Goal: Information Seeking & Learning: Understand process/instructions

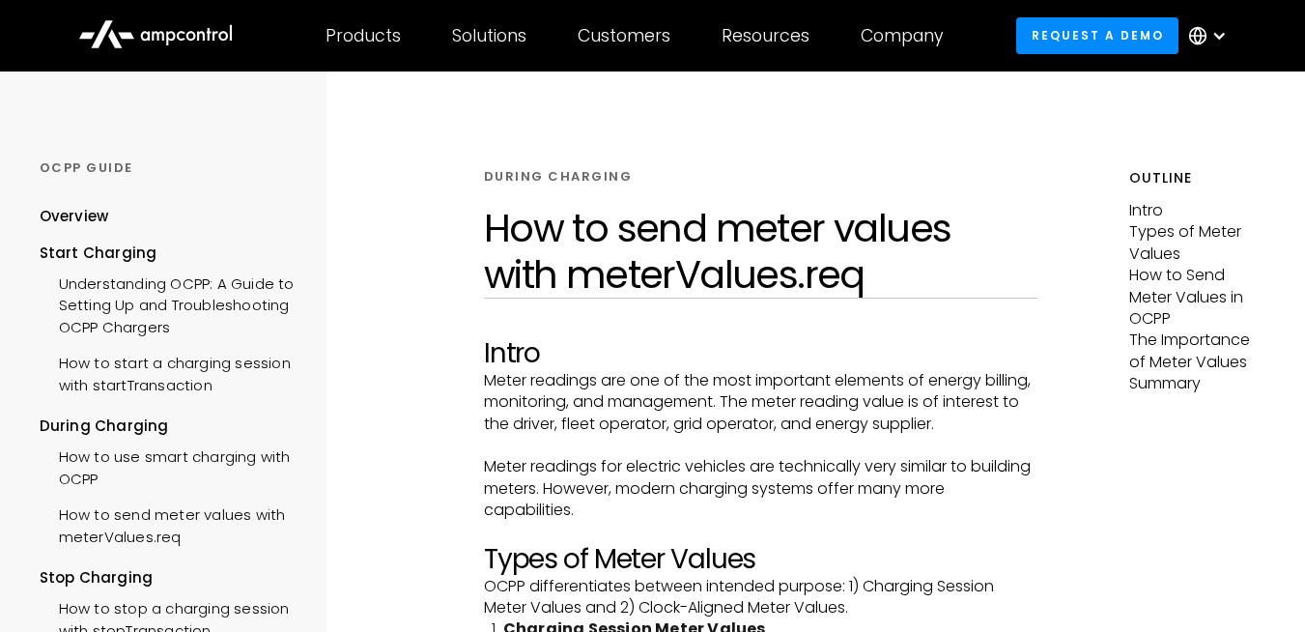
scroll to position [440, 0]
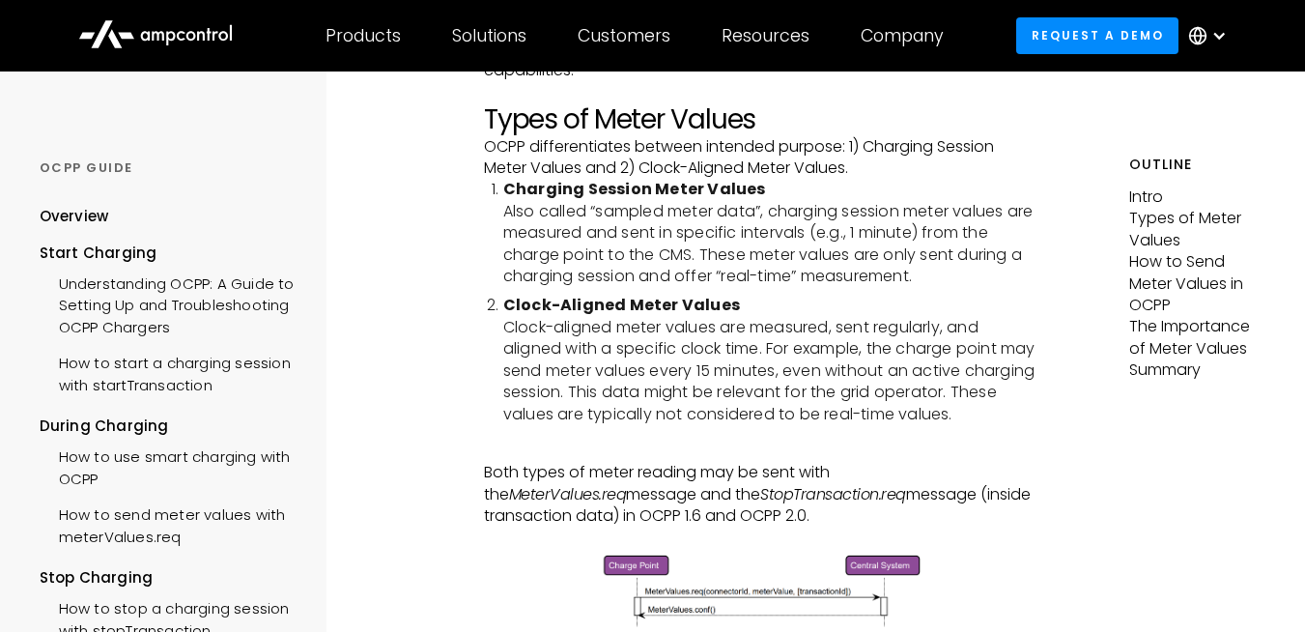
click at [507, 344] on li "Clock-Aligned Meter Values Clock-aligned meter values are measured, sent regula…" at bounding box center [770, 359] width 534 height 129
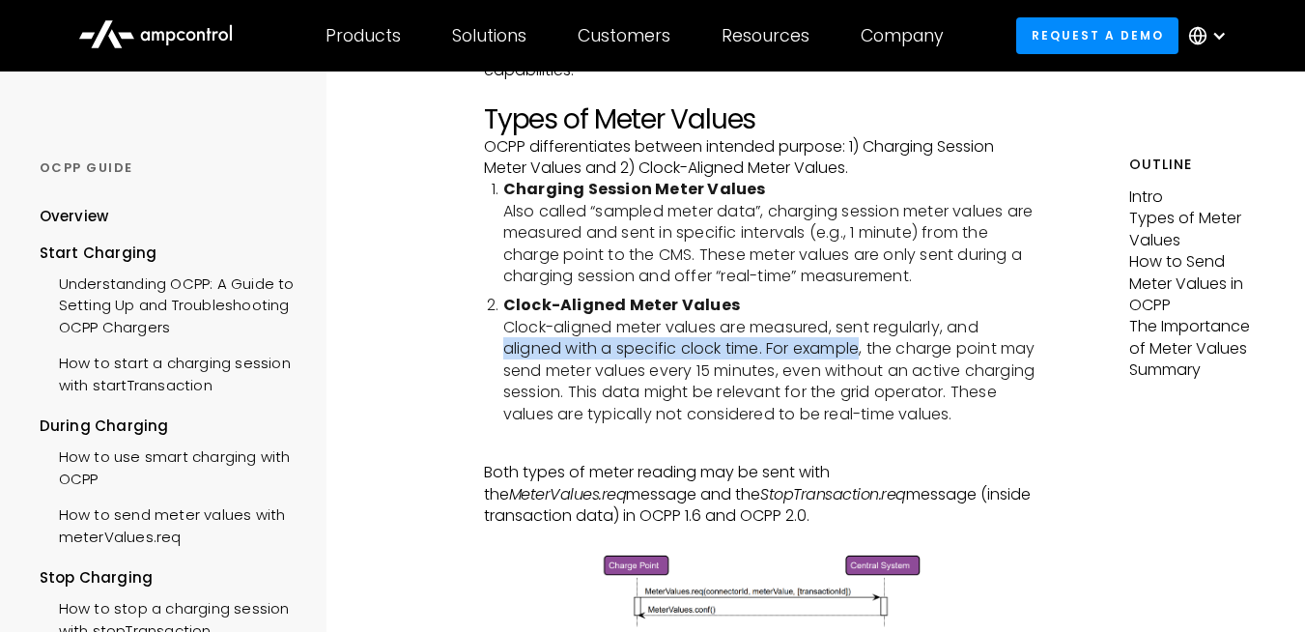
drag, startPoint x: 507, startPoint y: 344, endPoint x: 821, endPoint y: 352, distance: 314.1
click at [821, 352] on li "Clock-Aligned Meter Values Clock-aligned meter values are measured, sent regula…" at bounding box center [770, 359] width 534 height 129
drag, startPoint x: 821, startPoint y: 352, endPoint x: 790, endPoint y: 348, distance: 31.2
click at [794, 349] on li "Clock-Aligned Meter Values Clock-aligned meter values are measured, sent regula…" at bounding box center [770, 359] width 534 height 129
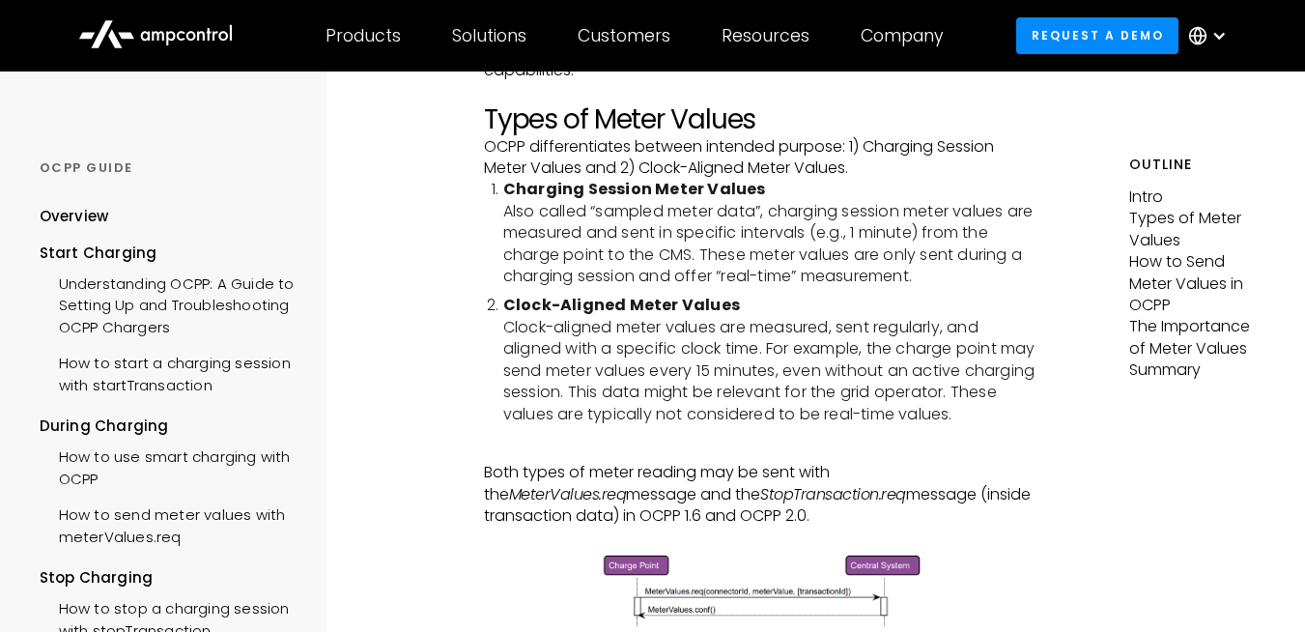
click at [790, 348] on li "Clock-Aligned Meter Values Clock-aligned meter values are measured, sent regula…" at bounding box center [770, 359] width 534 height 129
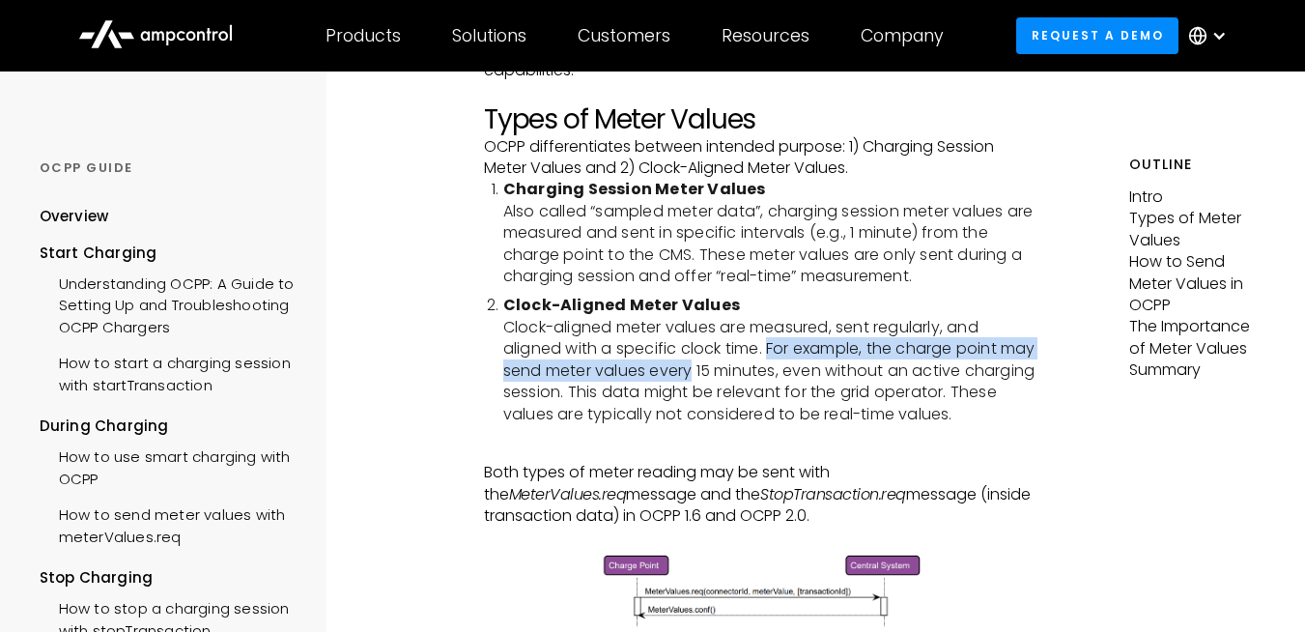
drag, startPoint x: 790, startPoint y: 348, endPoint x: 826, endPoint y: 370, distance: 42.1
click at [813, 372] on li "Clock-Aligned Meter Values Clock-aligned meter values are measured, sent regula…" at bounding box center [770, 359] width 534 height 129
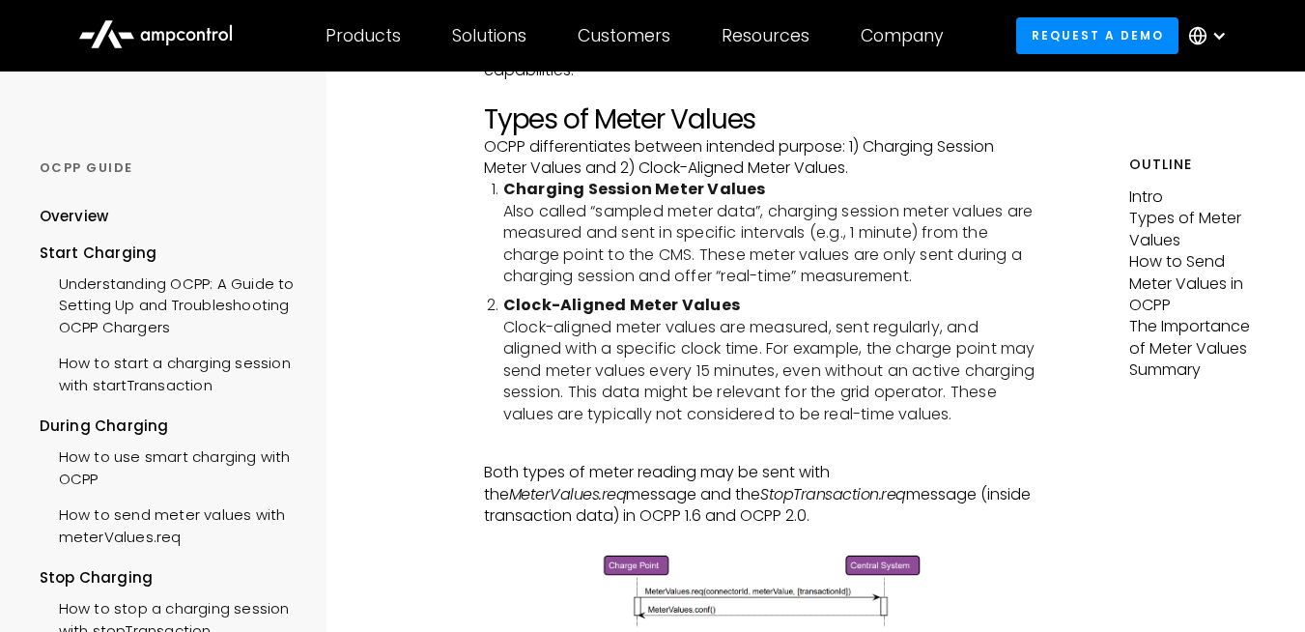
click at [826, 369] on li "Clock-Aligned Meter Values Clock-aligned meter values are measured, sent regula…" at bounding box center [770, 359] width 534 height 129
drag, startPoint x: 826, startPoint y: 369, endPoint x: 534, endPoint y: 369, distance: 291.8
click at [534, 369] on li "Clock-Aligned Meter Values Clock-aligned meter values are measured, sent regula…" at bounding box center [770, 359] width 534 height 129
click at [547, 369] on li "Clock-Aligned Meter Values Clock-aligned meter values are measured, sent regula…" at bounding box center [770, 359] width 534 height 129
drag, startPoint x: 930, startPoint y: 376, endPoint x: 980, endPoint y: 374, distance: 49.3
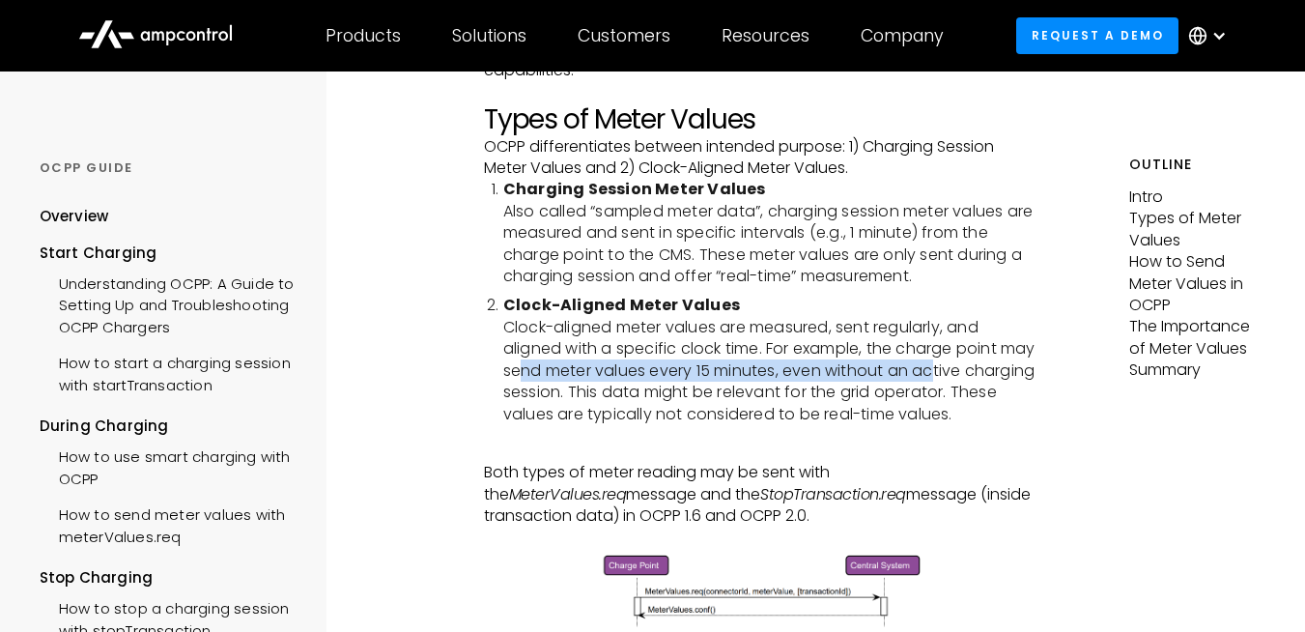
click at [979, 374] on li "Clock-Aligned Meter Values Clock-aligned meter values are measured, sent regula…" at bounding box center [770, 359] width 534 height 129
click at [980, 374] on li "Clock-Aligned Meter Values Clock-aligned meter values are measured, sent regula…" at bounding box center [770, 359] width 534 height 129
drag, startPoint x: 942, startPoint y: 373, endPoint x: 620, endPoint y: 359, distance: 322.0
click at [637, 361] on li "Clock-Aligned Meter Values Clock-aligned meter values are measured, sent regula…" at bounding box center [770, 359] width 534 height 129
click at [620, 359] on li "Clock-Aligned Meter Values Clock-aligned meter values are measured, sent regula…" at bounding box center [770, 359] width 534 height 129
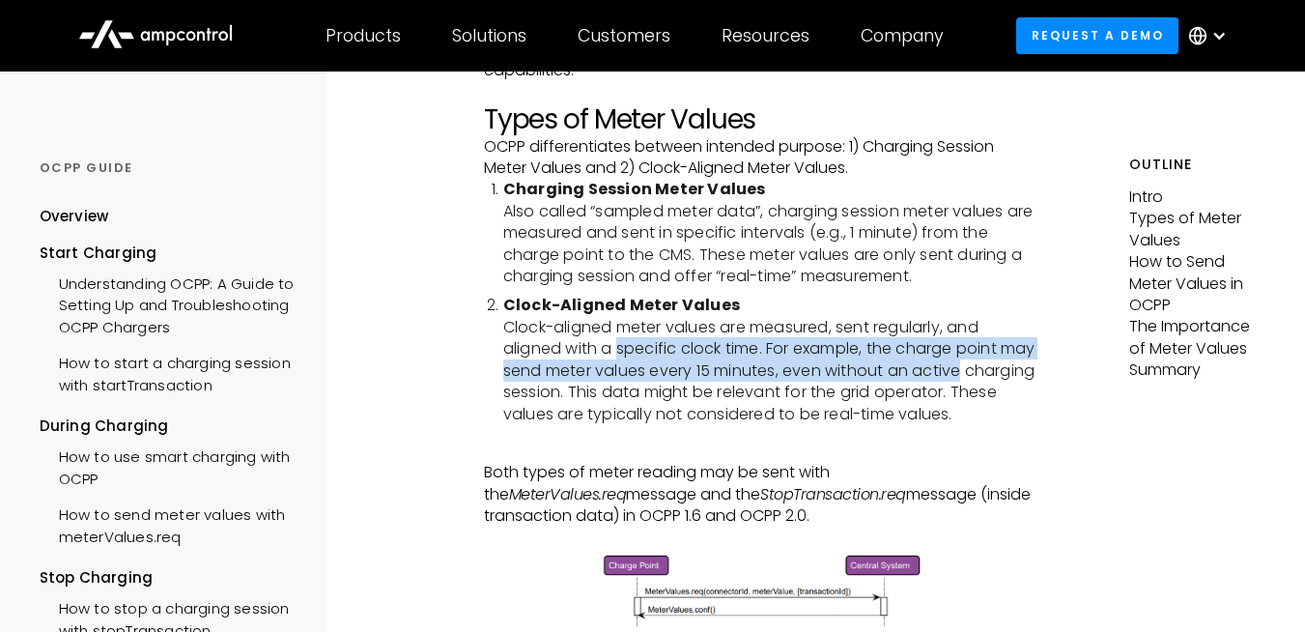
drag, startPoint x: 620, startPoint y: 359, endPoint x: 984, endPoint y: 376, distance: 364.6
click at [984, 376] on li "Clock-Aligned Meter Values Clock-aligned meter values are measured, sent regula…" at bounding box center [770, 359] width 534 height 129
click at [983, 376] on li "Clock-Aligned Meter Values Clock-aligned meter values are measured, sent regula…" at bounding box center [770, 359] width 534 height 129
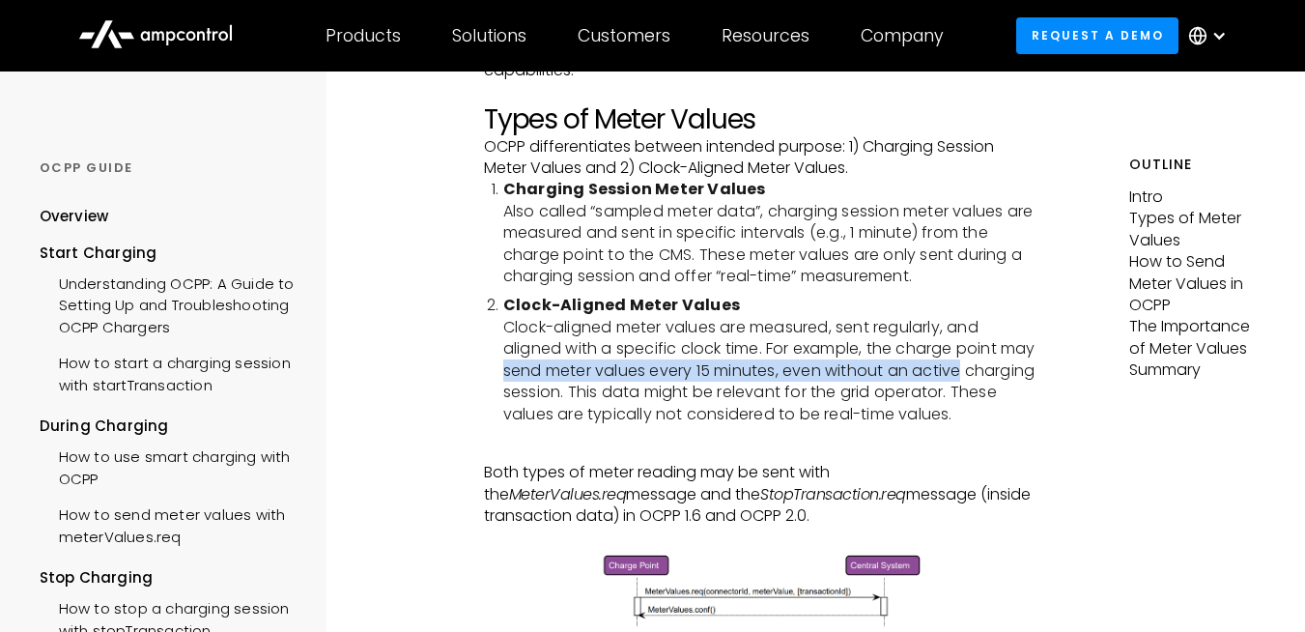
drag, startPoint x: 983, startPoint y: 376, endPoint x: 530, endPoint y: 380, distance: 452.1
click at [534, 381] on li "Clock-Aligned Meter Values Clock-aligned meter values are measured, sent regula…" at bounding box center [770, 359] width 534 height 129
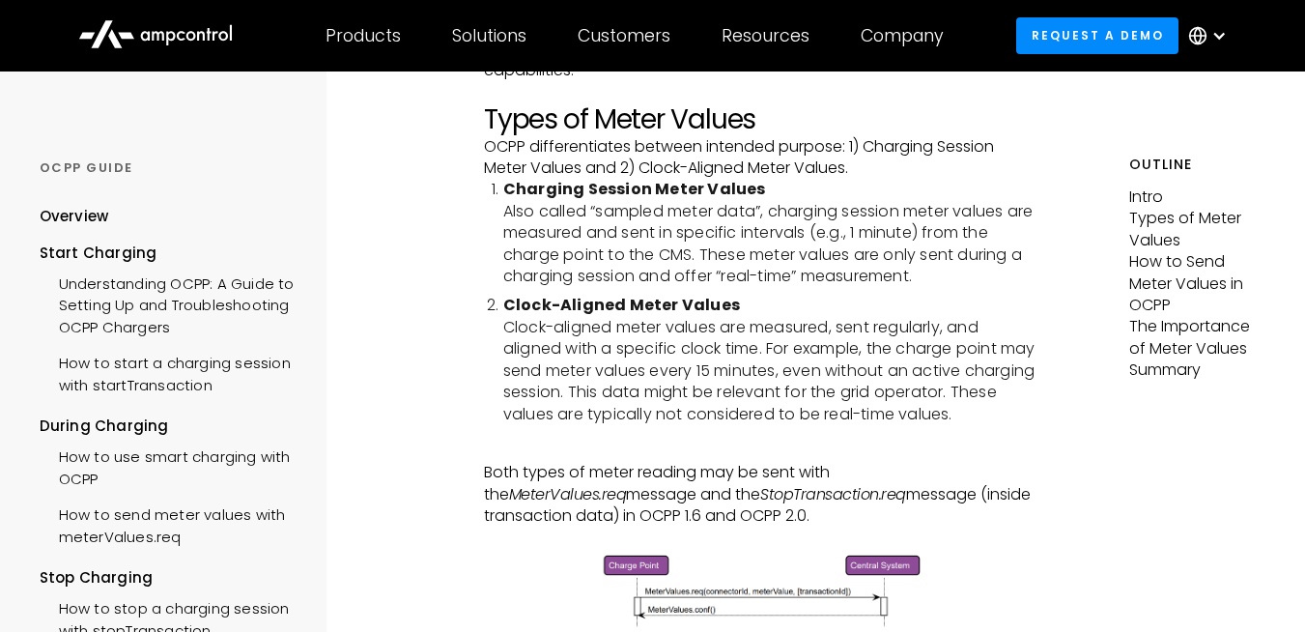
click at [528, 380] on li "Clock-Aligned Meter Values Clock-aligned meter values are measured, sent regula…" at bounding box center [770, 359] width 534 height 129
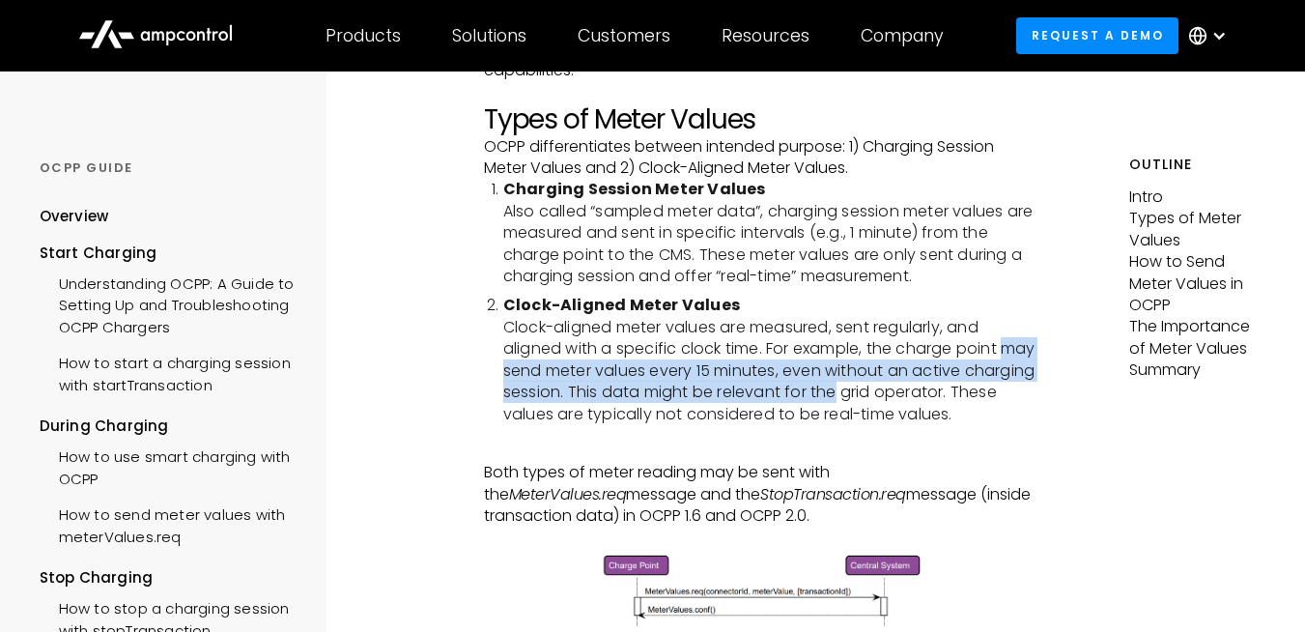
drag, startPoint x: 528, startPoint y: 380, endPoint x: 906, endPoint y: 387, distance: 377.8
click at [906, 387] on li "Clock-Aligned Meter Values Clock-aligned meter values are measured, sent regula…" at bounding box center [770, 359] width 534 height 129
click at [590, 388] on li "Clock-Aligned Meter Values Clock-aligned meter values are measured, sent regula…" at bounding box center [770, 359] width 534 height 129
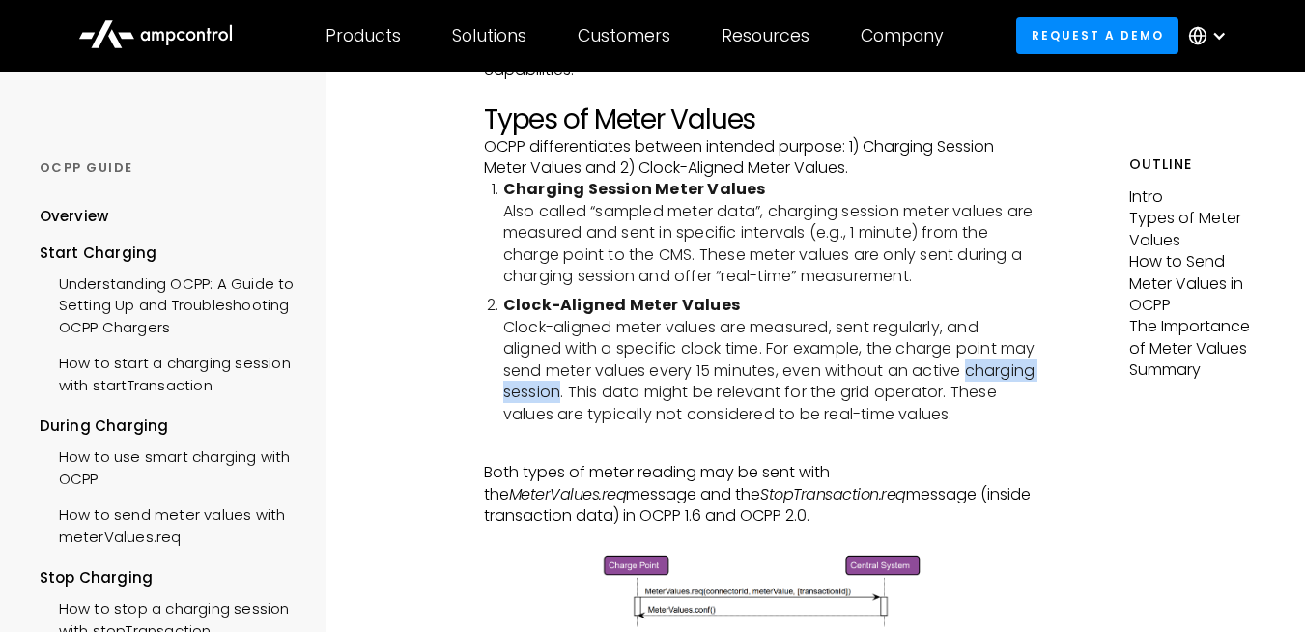
drag, startPoint x: 590, startPoint y: 388, endPoint x: 483, endPoint y: 387, distance: 107.2
click at [486, 387] on ol "Charging Session Meter Values Also called “sampled meter data”, charging sessio…" at bounding box center [761, 301] width 554 height 245
click at [615, 391] on li "Clock-Aligned Meter Values Clock-aligned meter values are measured, sent regula…" at bounding box center [770, 359] width 534 height 129
click at [650, 393] on li "Clock-Aligned Meter Values Clock-aligned meter values are measured, sent regula…" at bounding box center [770, 359] width 534 height 129
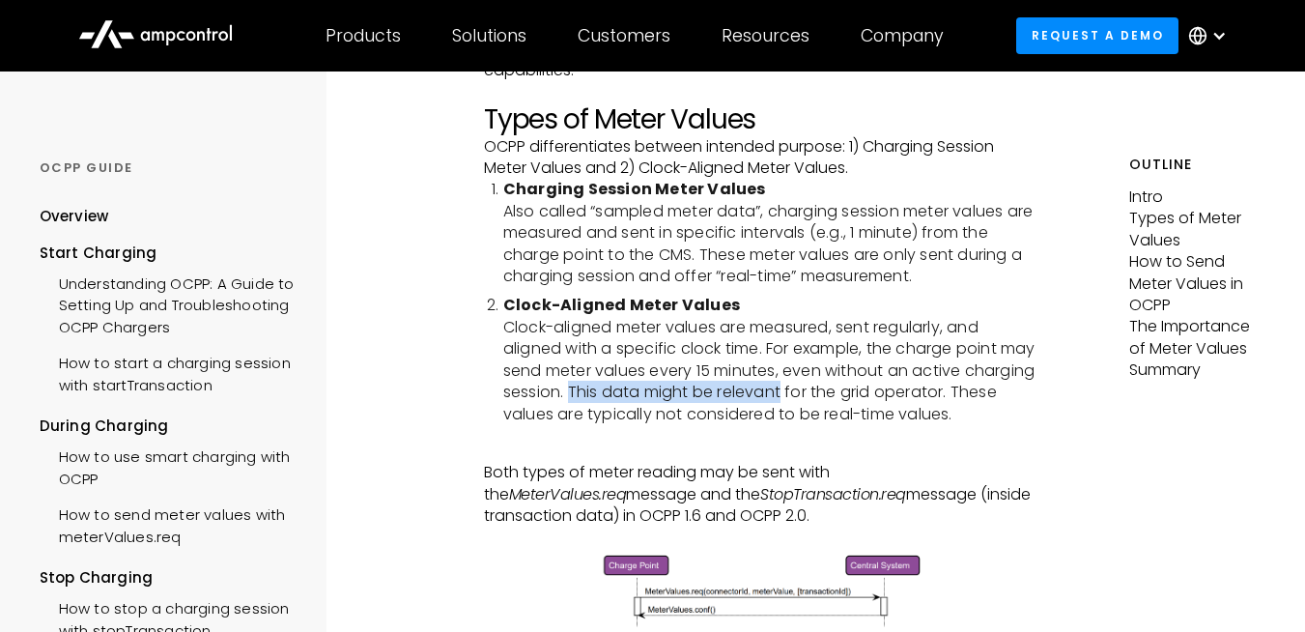
drag, startPoint x: 650, startPoint y: 393, endPoint x: 854, endPoint y: 393, distance: 203.8
click at [854, 393] on li "Clock-Aligned Meter Values Clock-aligned meter values are measured, sent regula…" at bounding box center [770, 359] width 534 height 129
drag, startPoint x: 854, startPoint y: 393, endPoint x: 612, endPoint y: 384, distance: 242.7
click at [612, 384] on li "Clock-Aligned Meter Values Clock-aligned meter values are measured, sent regula…" at bounding box center [770, 359] width 534 height 129
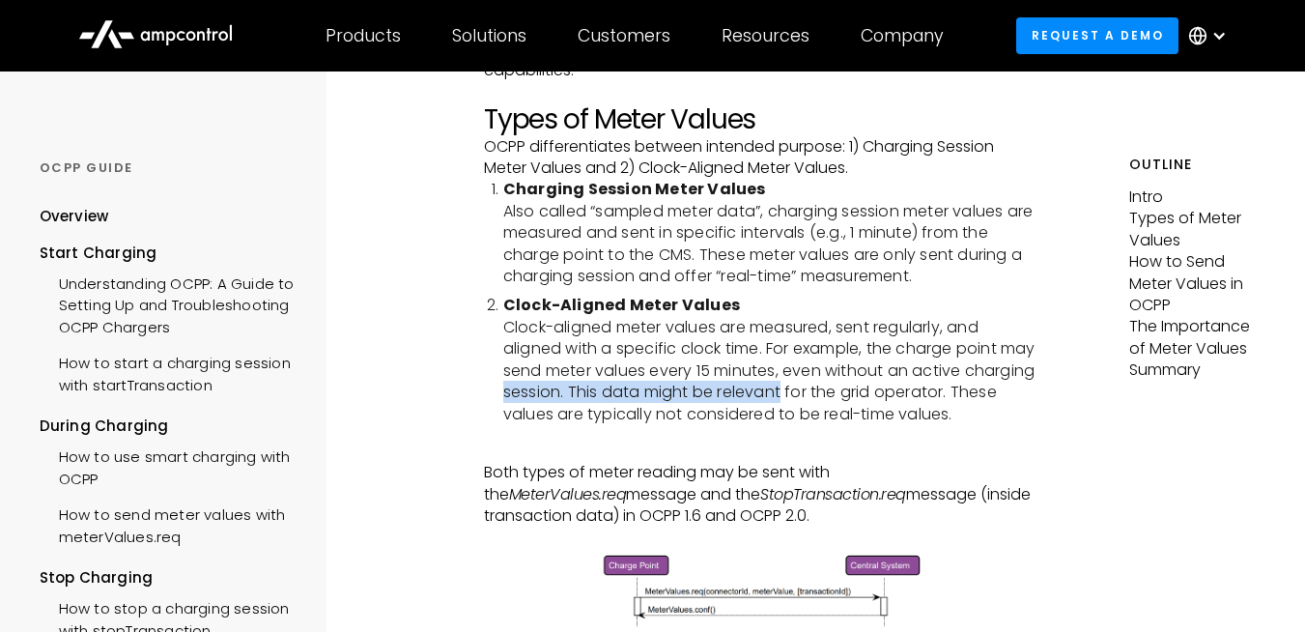
drag, startPoint x: 612, startPoint y: 384, endPoint x: 507, endPoint y: 395, distance: 105.0
click at [611, 384] on li "Clock-Aligned Meter Values Clock-aligned meter values are measured, sent regula…" at bounding box center [770, 359] width 534 height 129
click at [503, 397] on li "Clock-Aligned Meter Values Clock-aligned meter values are measured, sent regula…" at bounding box center [770, 359] width 534 height 129
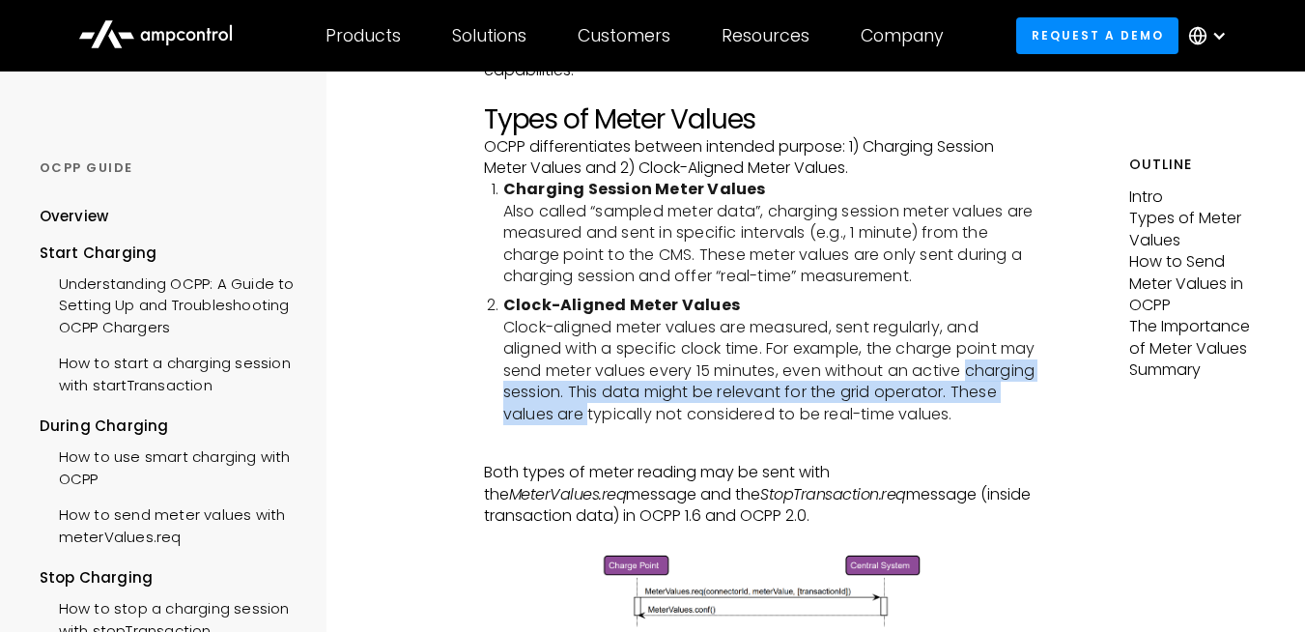
drag, startPoint x: 502, startPoint y: 397, endPoint x: 844, endPoint y: 404, distance: 342.1
click at [844, 404] on li "Clock-Aligned Meter Values Clock-aligned meter values are measured, sent regula…" at bounding box center [770, 359] width 534 height 129
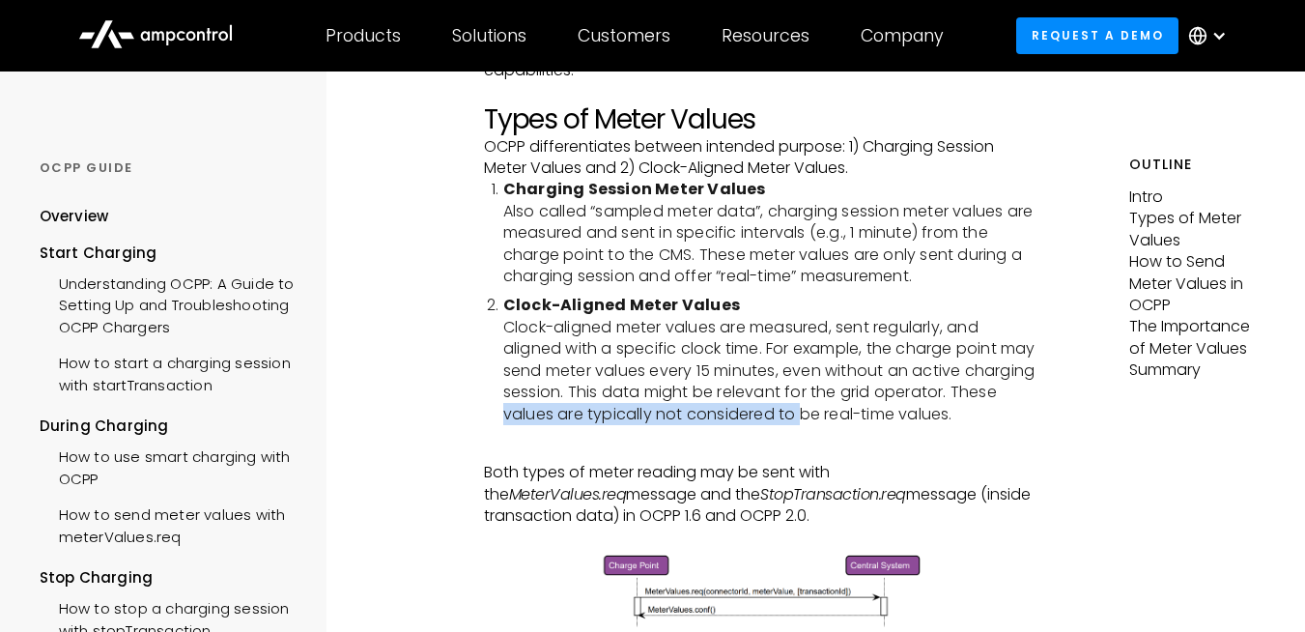
drag, startPoint x: 844, startPoint y: 404, endPoint x: 518, endPoint y: 397, distance: 326.6
click at [518, 397] on li "Clock-Aligned Meter Values Clock-aligned meter values are measured, sent regula…" at bounding box center [770, 359] width 534 height 129
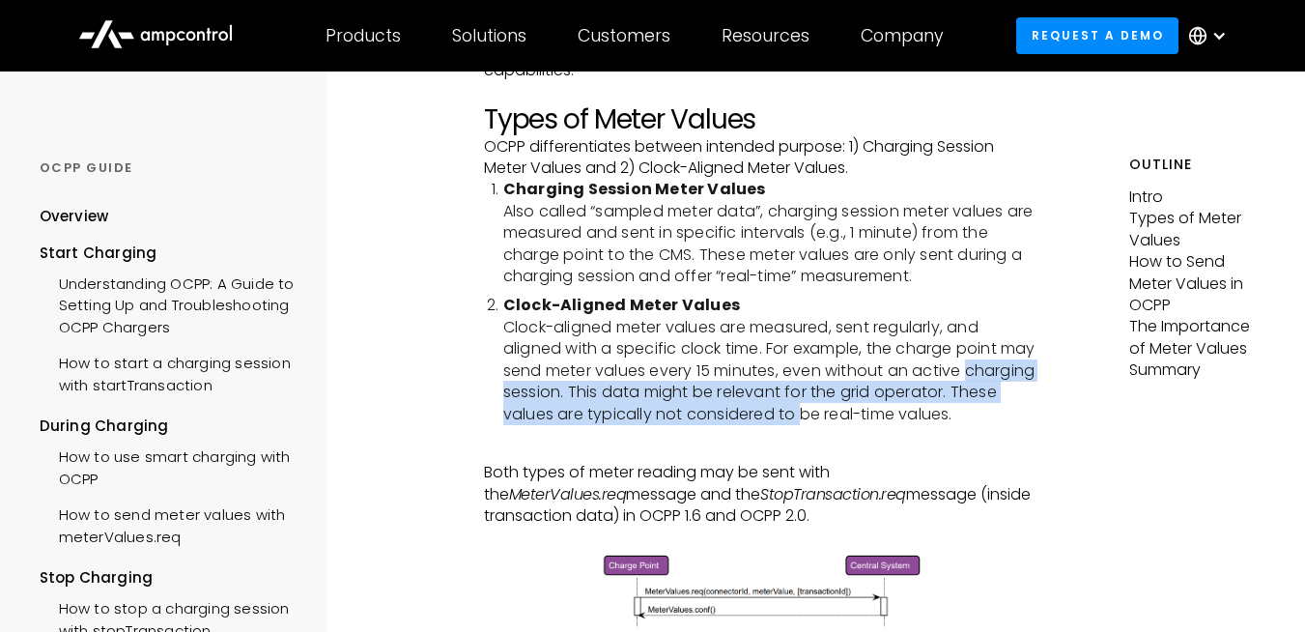
click at [518, 397] on li "Clock-Aligned Meter Values Clock-aligned meter values are measured, sent regula…" at bounding box center [770, 359] width 534 height 129
drag, startPoint x: 518, startPoint y: 397, endPoint x: 980, endPoint y: 414, distance: 462.1
click at [959, 419] on li "Clock-Aligned Meter Values Clock-aligned meter values are measured, sent regula…" at bounding box center [770, 359] width 534 height 129
click at [980, 414] on li "Clock-Aligned Meter Values Clock-aligned meter values are measured, sent regula…" at bounding box center [770, 359] width 534 height 129
drag, startPoint x: 980, startPoint y: 414, endPoint x: 639, endPoint y: 395, distance: 341.6
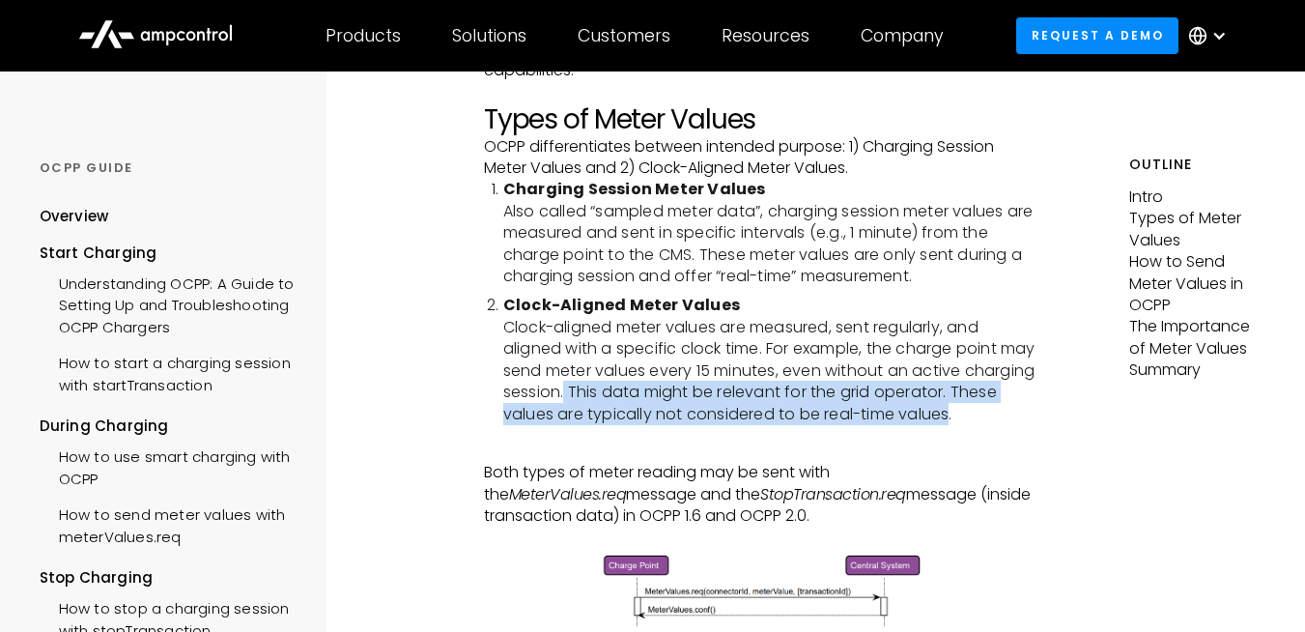
click at [639, 395] on li "Clock-Aligned Meter Values Clock-aligned meter values are measured, sent regula…" at bounding box center [770, 359] width 534 height 129
click at [647, 395] on li "Clock-Aligned Meter Values Clock-aligned meter values are measured, sent regula…" at bounding box center [770, 359] width 534 height 129
drag, startPoint x: 647, startPoint y: 395, endPoint x: 958, endPoint y: 423, distance: 312.3
click at [958, 423] on li "Clock-Aligned Meter Values Clock-aligned meter values are measured, sent regula…" at bounding box center [770, 359] width 534 height 129
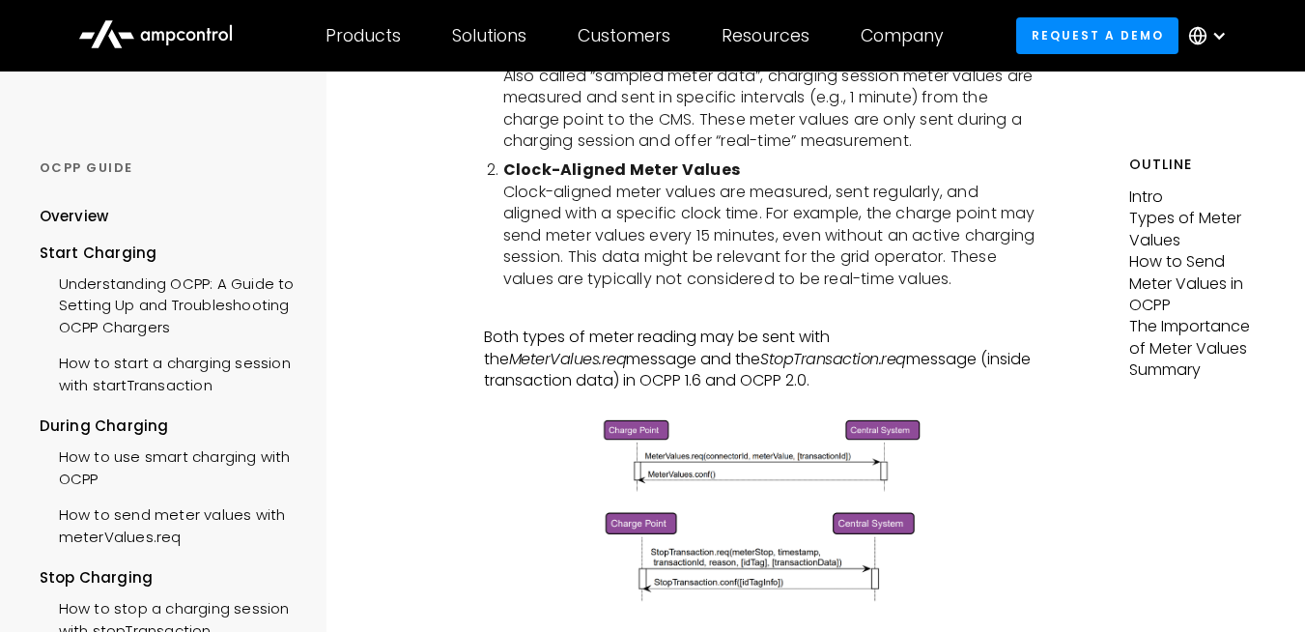
scroll to position [576, 0]
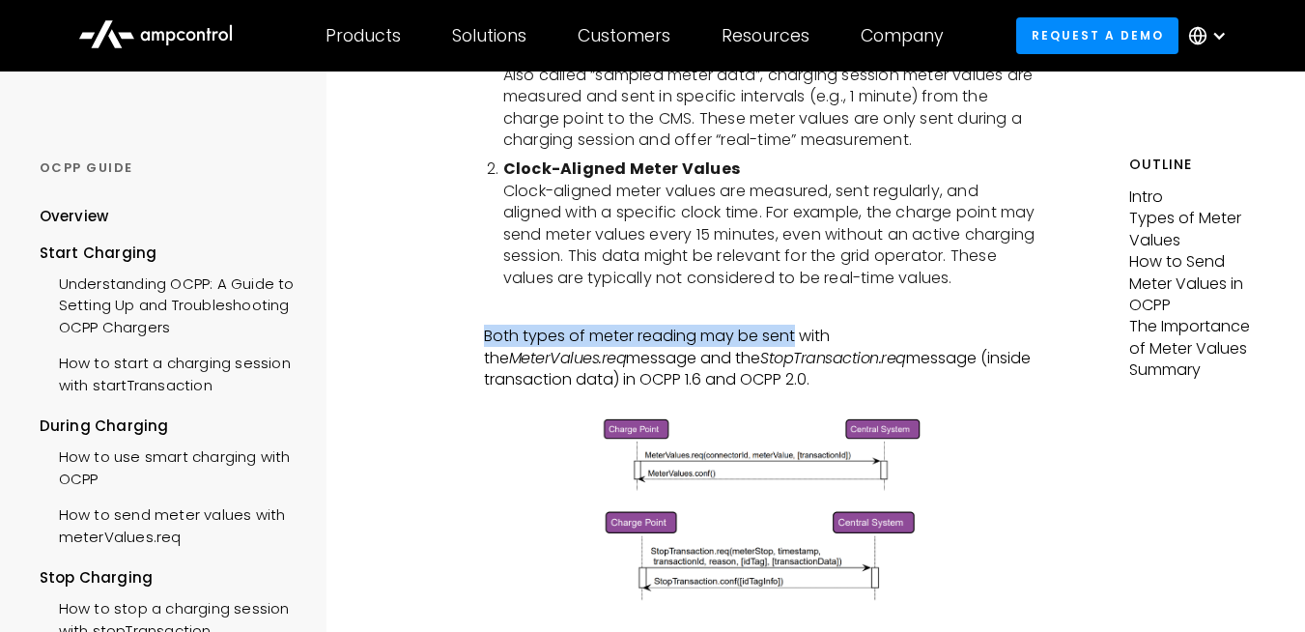
drag, startPoint x: 470, startPoint y: 332, endPoint x: 816, endPoint y: 336, distance: 346.8
click at [816, 336] on p "Both types of meter reading may be sent with the MeterValues.req message and th…" at bounding box center [761, 358] width 554 height 65
drag, startPoint x: 816, startPoint y: 336, endPoint x: 513, endPoint y: 334, distance: 303.4
click at [513, 334] on p "Both types of meter reading may be sent with the MeterValues.req message and th…" at bounding box center [761, 358] width 554 height 65
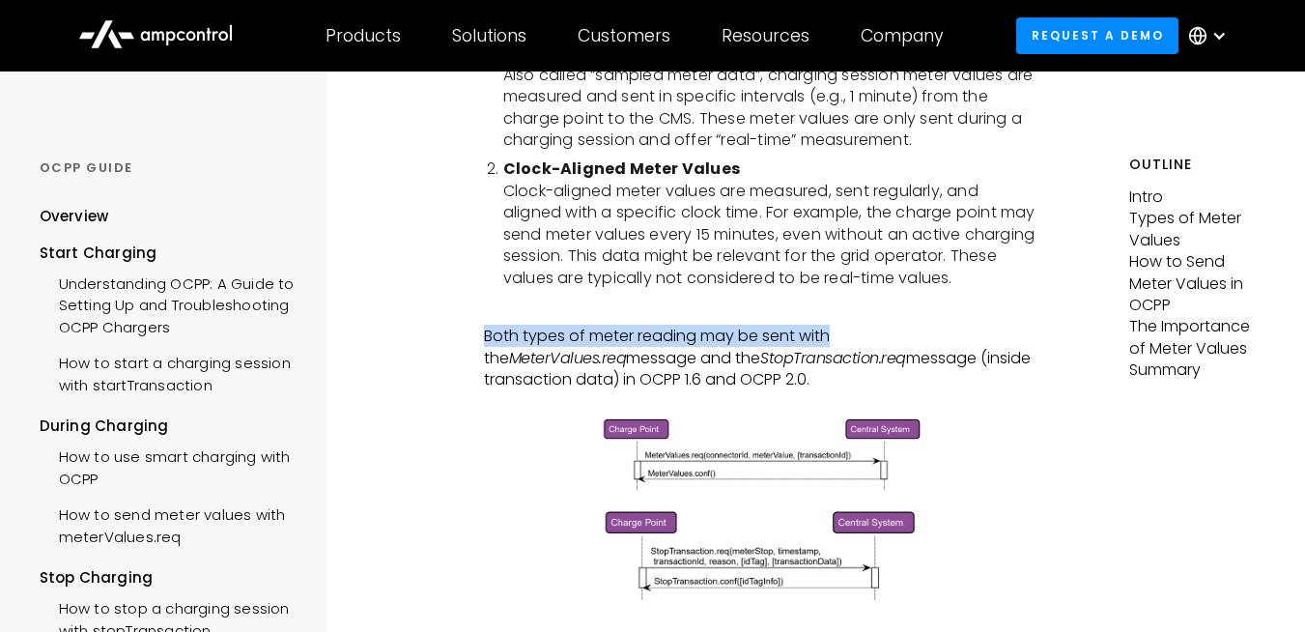
click at [513, 334] on p "Both types of meter reading may be sent with the MeterValues.req message and th…" at bounding box center [761, 358] width 554 height 65
drag, startPoint x: 513, startPoint y: 334, endPoint x: 802, endPoint y: 342, distance: 289.0
click at [802, 342] on p "Both types of meter reading may be sent with the MeterValues.req message and th…" at bounding box center [761, 358] width 554 height 65
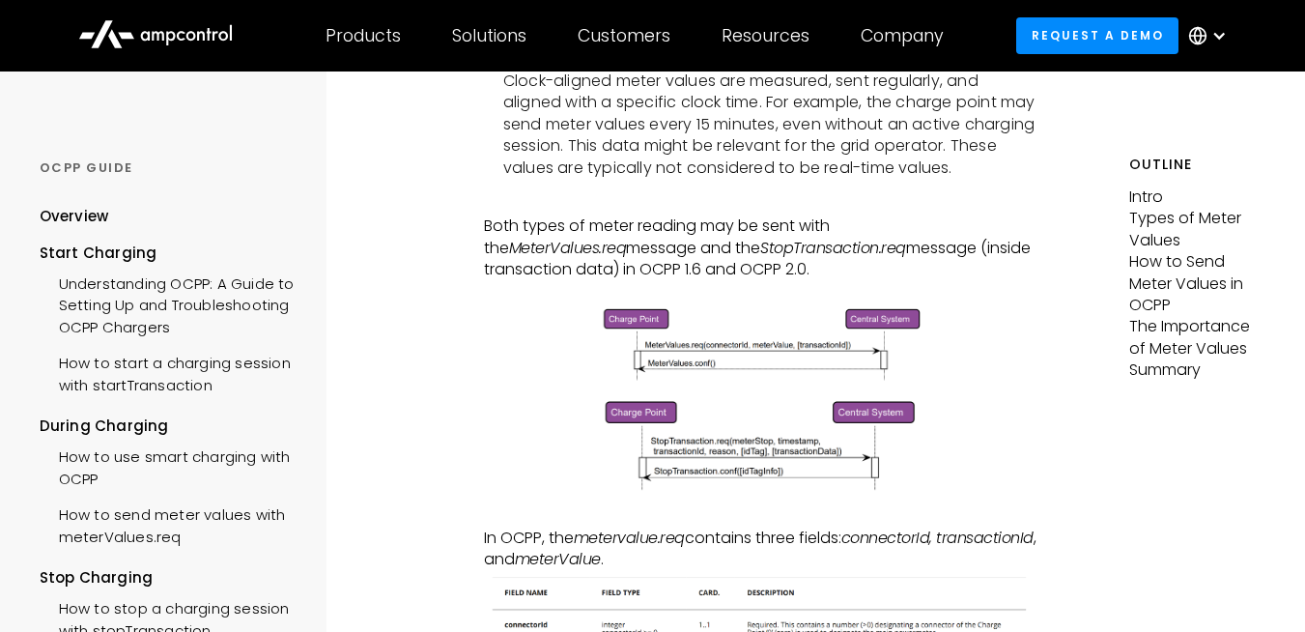
scroll to position [687, 0]
drag, startPoint x: 470, startPoint y: 214, endPoint x: 704, endPoint y: 225, distance: 234.1
click at [704, 225] on p "Both types of meter reading may be sent with the MeterValues.req message and th…" at bounding box center [761, 246] width 554 height 65
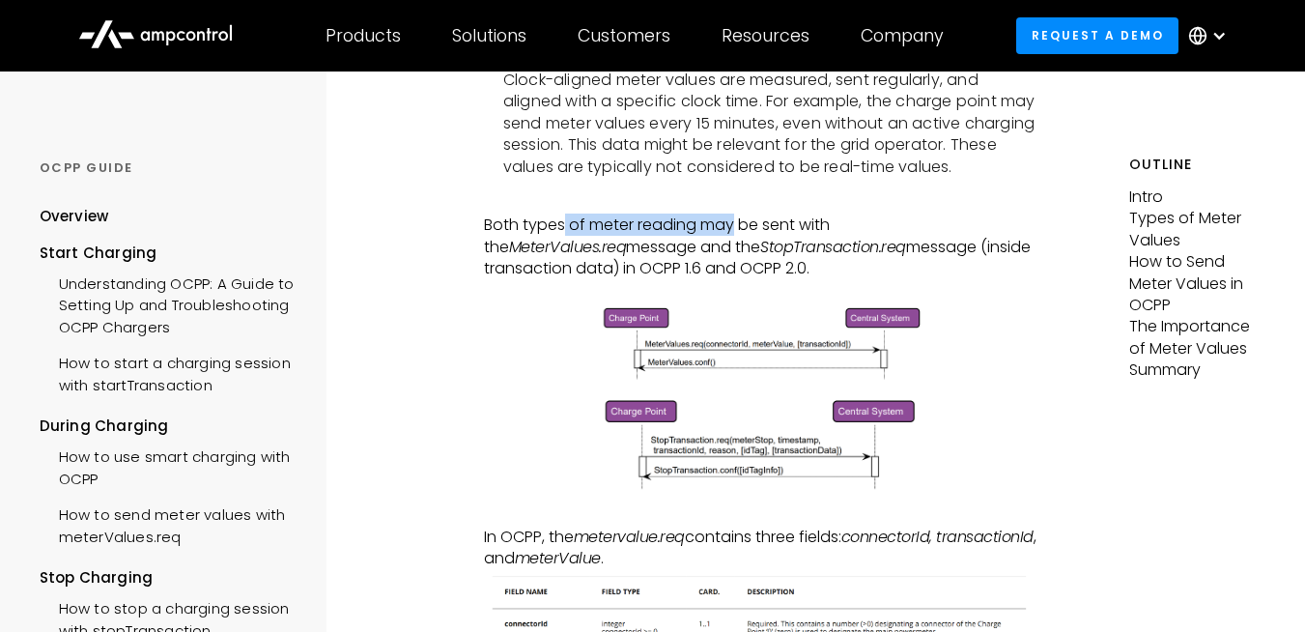
drag, startPoint x: 704, startPoint y: 225, endPoint x: 515, endPoint y: 225, distance: 189.4
click at [517, 225] on p "Both types of meter reading may be sent with the MeterValues.req message and th…" at bounding box center [761, 246] width 554 height 65
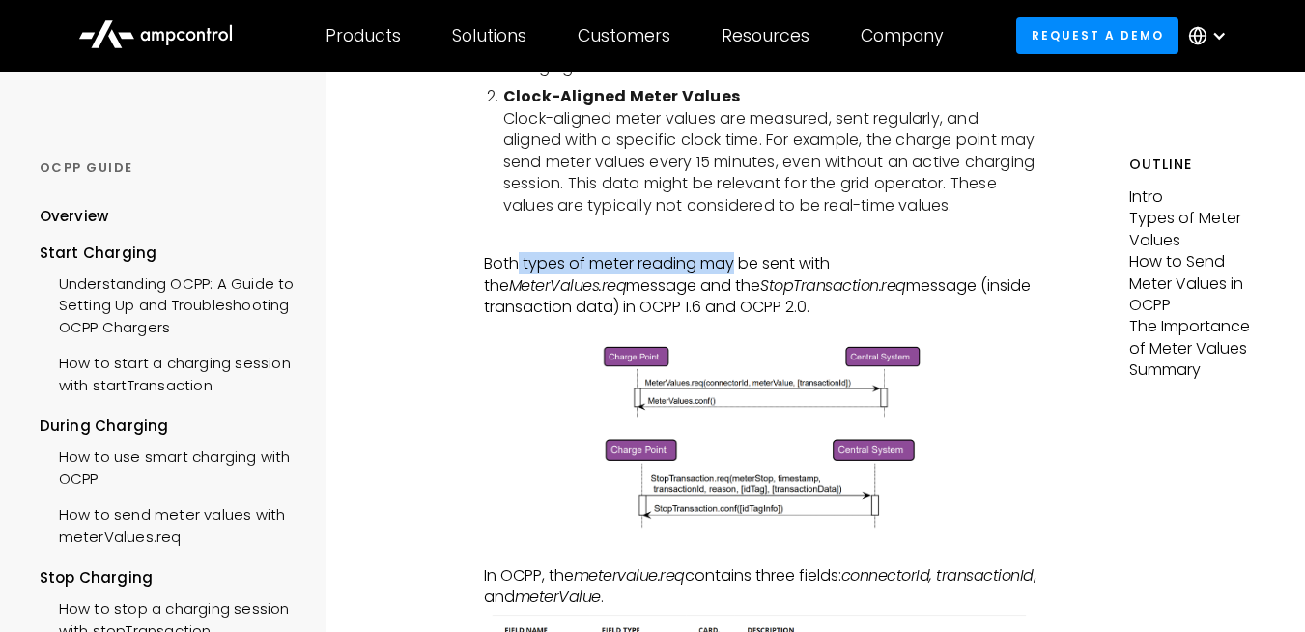
scroll to position [644, 0]
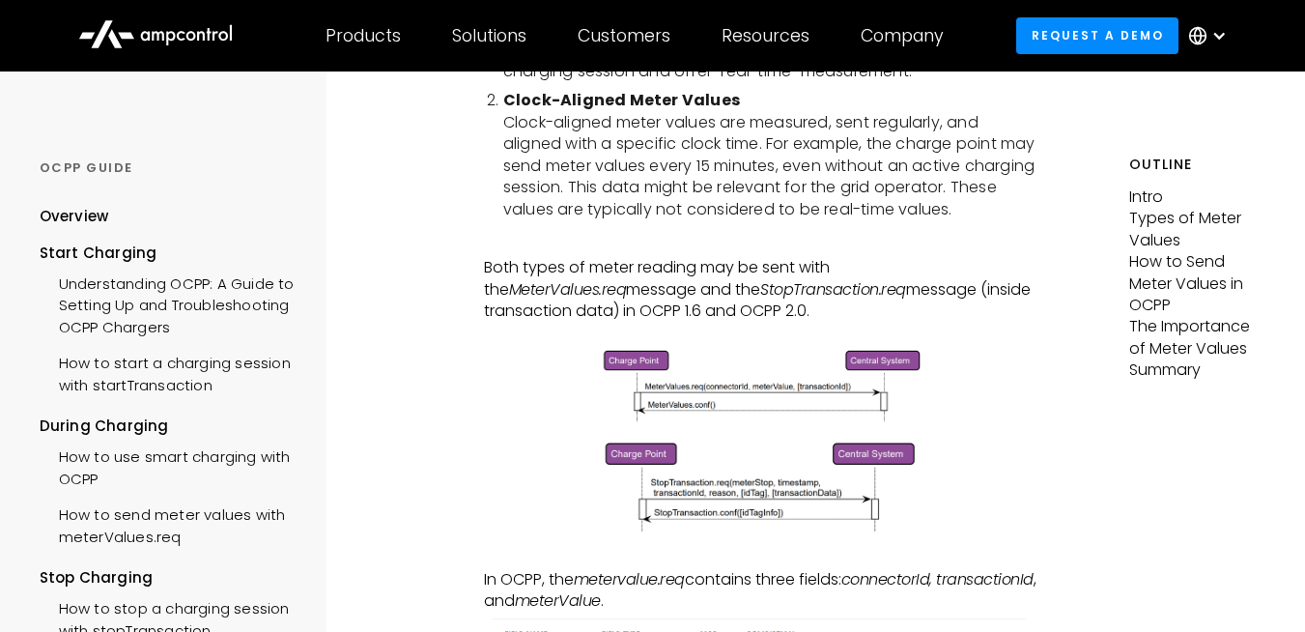
click at [514, 293] on p "Both types of meter reading may be sent with the MeterValues.req message and th…" at bounding box center [761, 289] width 554 height 65
drag, startPoint x: 514, startPoint y: 293, endPoint x: 630, endPoint y: 294, distance: 115.9
click at [531, 295] on p "Both types of meter reading may be sent with the MeterValues.req message and th…" at bounding box center [761, 289] width 554 height 65
click at [760, 294] on em "StopTransaction.req" at bounding box center [833, 289] width 146 height 22
drag, startPoint x: 630, startPoint y: 294, endPoint x: 884, endPoint y: 282, distance: 254.3
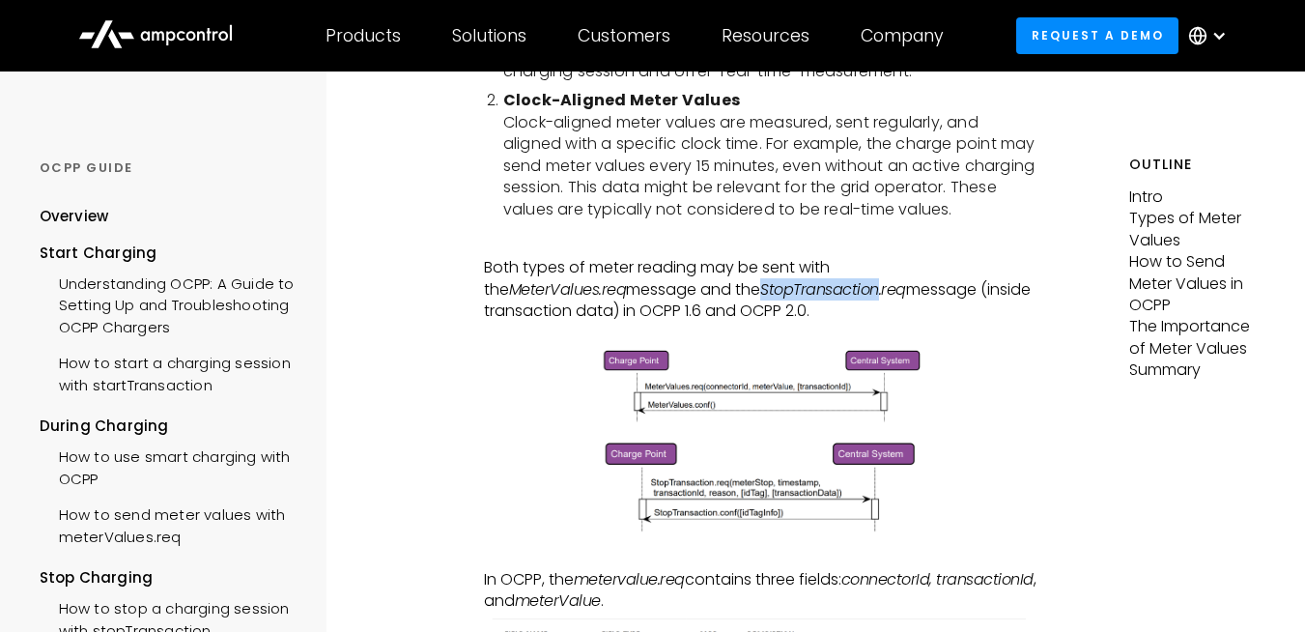
click at [760, 292] on em "StopTransaction.req" at bounding box center [833, 289] width 146 height 22
click at [884, 282] on p "Both types of meter reading may be sent with the MeterValues.req message and th…" at bounding box center [761, 289] width 554 height 65
click at [803, 292] on p "Both types of meter reading may be sent with the MeterValues.req message and th…" at bounding box center [761, 289] width 554 height 65
drag, startPoint x: 803, startPoint y: 292, endPoint x: 621, endPoint y: 292, distance: 181.6
click at [638, 292] on p "Both types of meter reading may be sent with the MeterValues.req message and th…" at bounding box center [761, 289] width 554 height 65
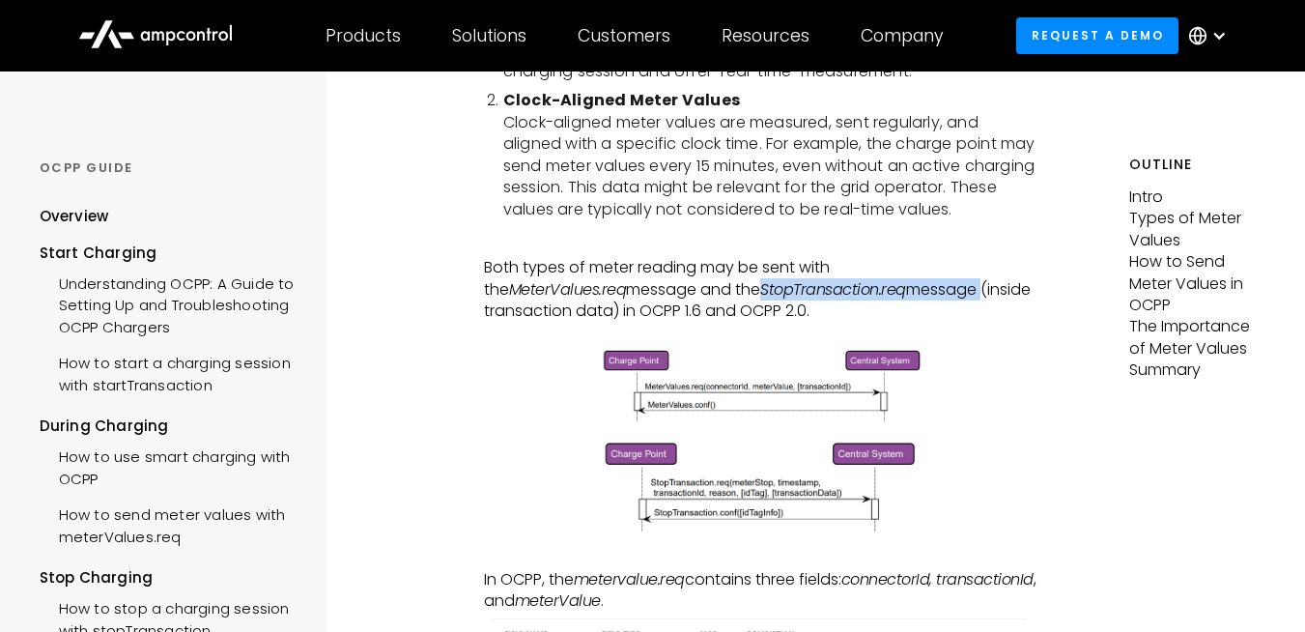
click at [845, 285] on p "Both types of meter reading may be sent with the MeterValues.req message and th…" at bounding box center [761, 289] width 554 height 65
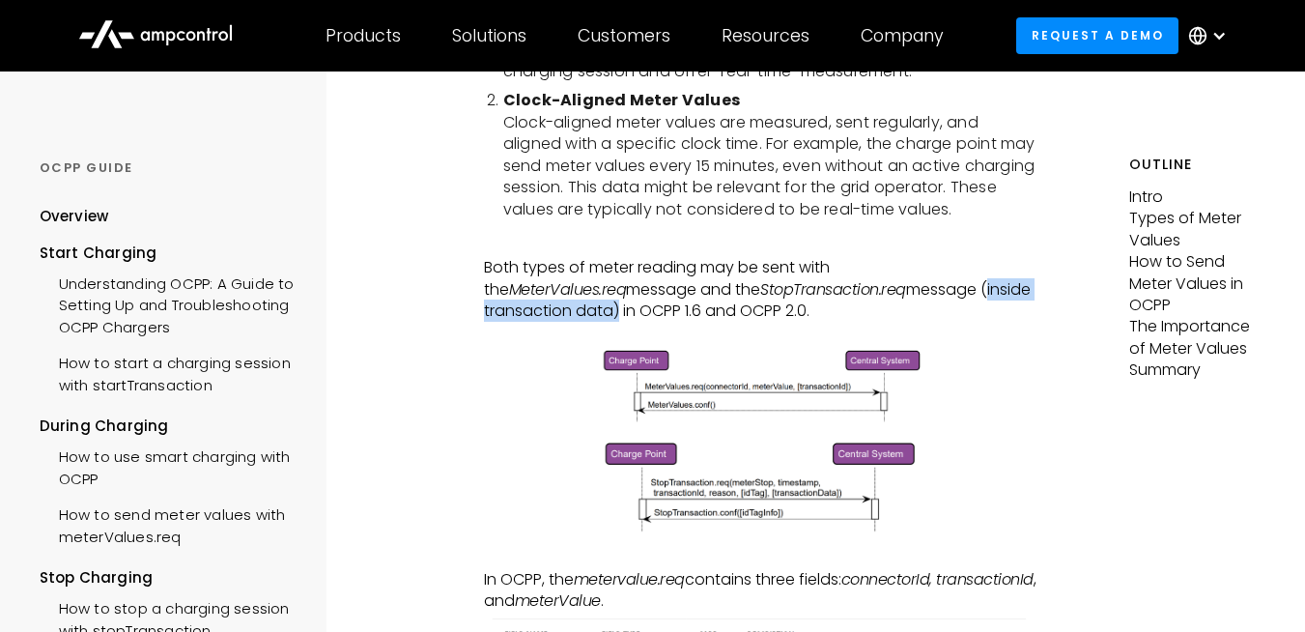
drag, startPoint x: 846, startPoint y: 285, endPoint x: 507, endPoint y: 307, distance: 339.8
click at [489, 307] on p "Both types of meter reading may be sent with the MeterValues.req message and th…" at bounding box center [761, 289] width 554 height 65
click at [755, 307] on p "Both types of meter reading may be sent with the MeterValues.req message and th…" at bounding box center [761, 289] width 554 height 65
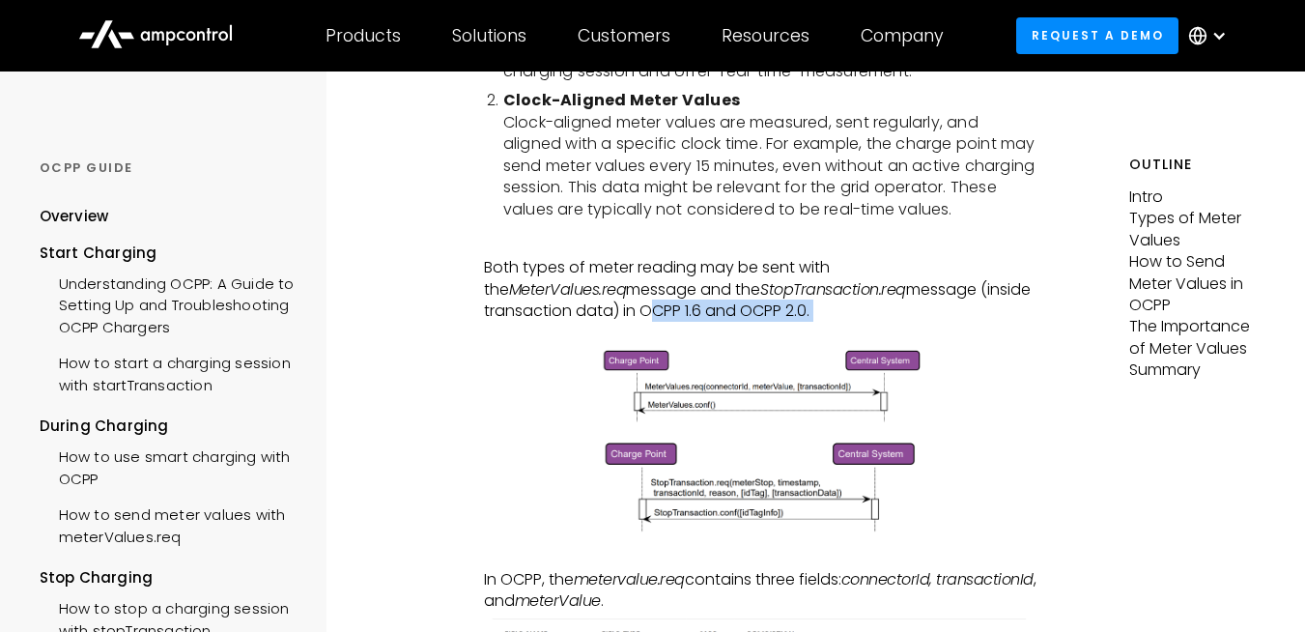
drag, startPoint x: 755, startPoint y: 307, endPoint x: 539, endPoint y: 305, distance: 215.4
click at [541, 305] on p "Both types of meter reading may be sent with the MeterValues.req message and th…" at bounding box center [761, 289] width 554 height 65
click at [704, 300] on p "Both types of meter reading may be sent with the MeterValues.req message and th…" at bounding box center [761, 289] width 554 height 65
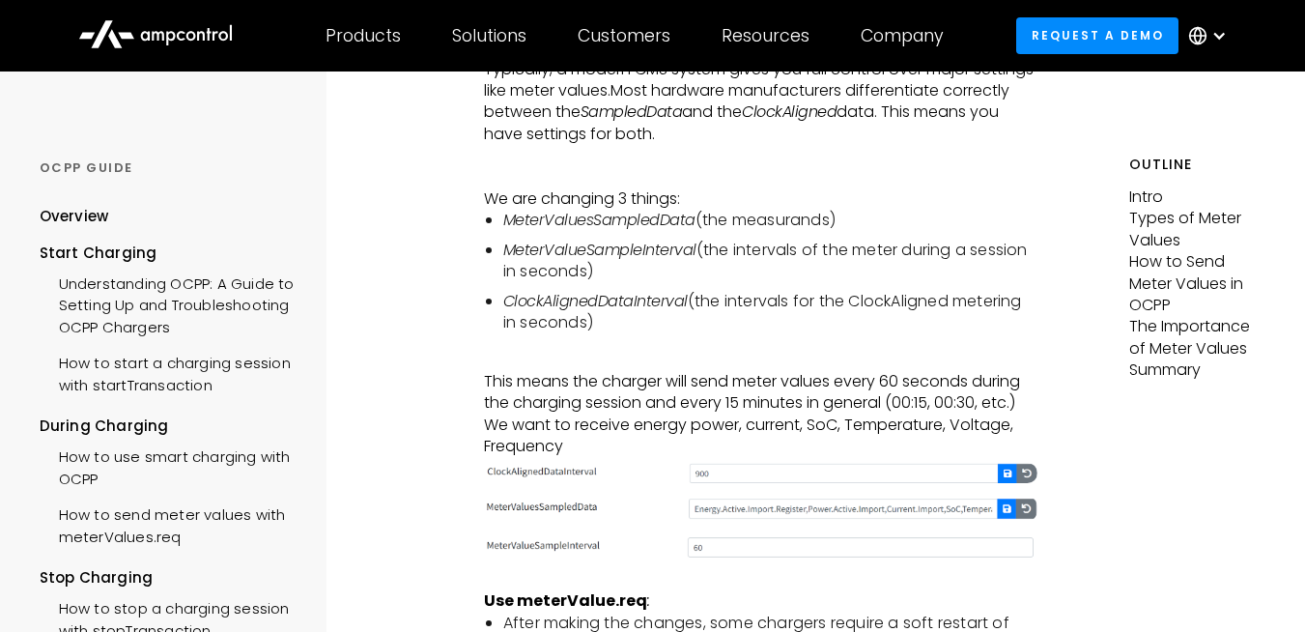
scroll to position [2911, 0]
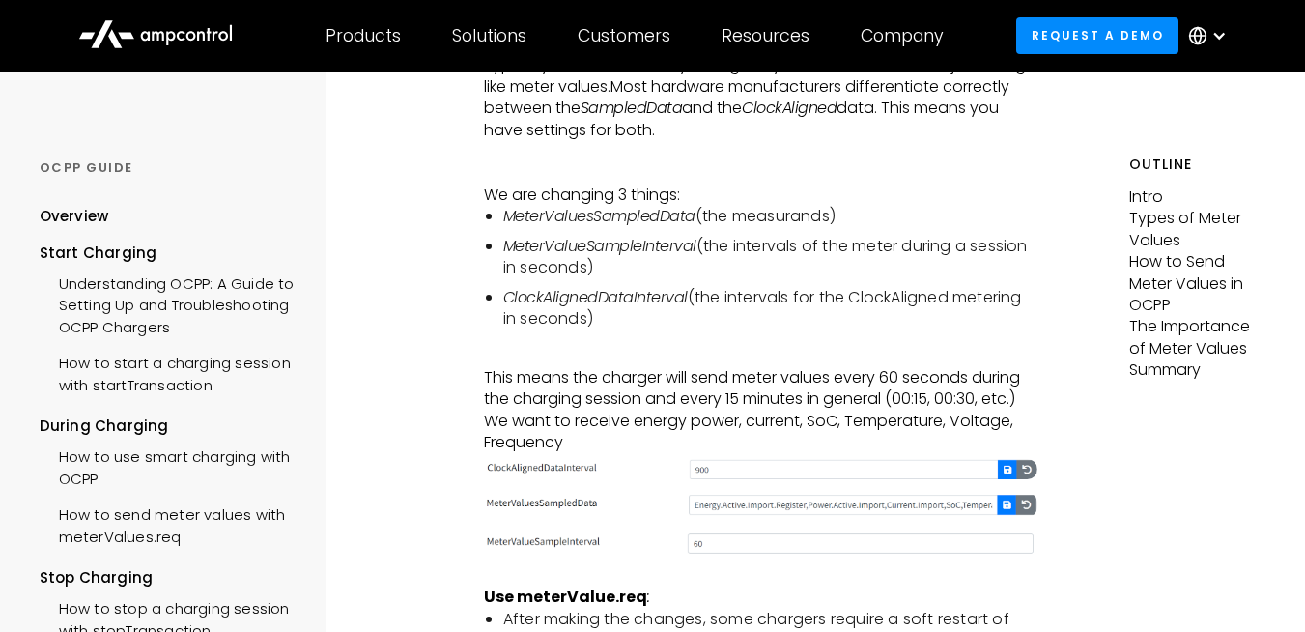
click at [655, 227] on em "MeterValuesSampledData" at bounding box center [599, 216] width 192 height 22
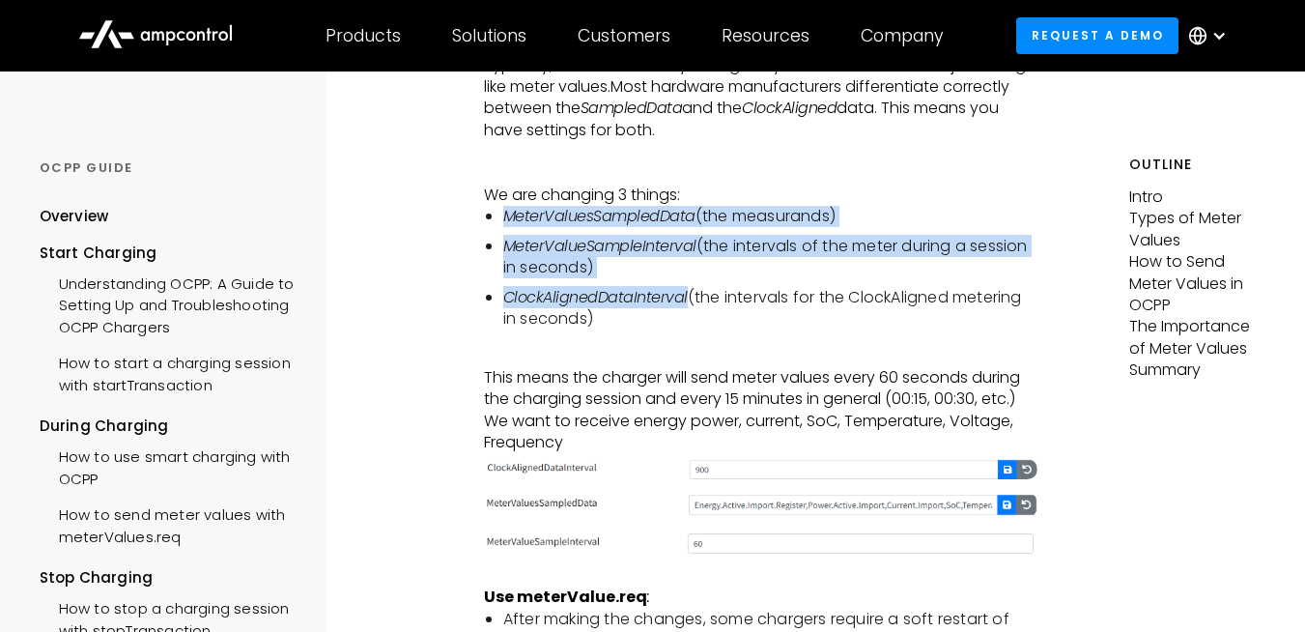
drag, startPoint x: 655, startPoint y: 242, endPoint x: 627, endPoint y: 323, distance: 85.9
click at [627, 323] on ul "MeterValuesSampledData (the measurands) MeterValueSampleInterval (the intervals…" at bounding box center [761, 268] width 554 height 124
click at [627, 308] on em "ClockAlignedDataInterval" at bounding box center [595, 297] width 185 height 22
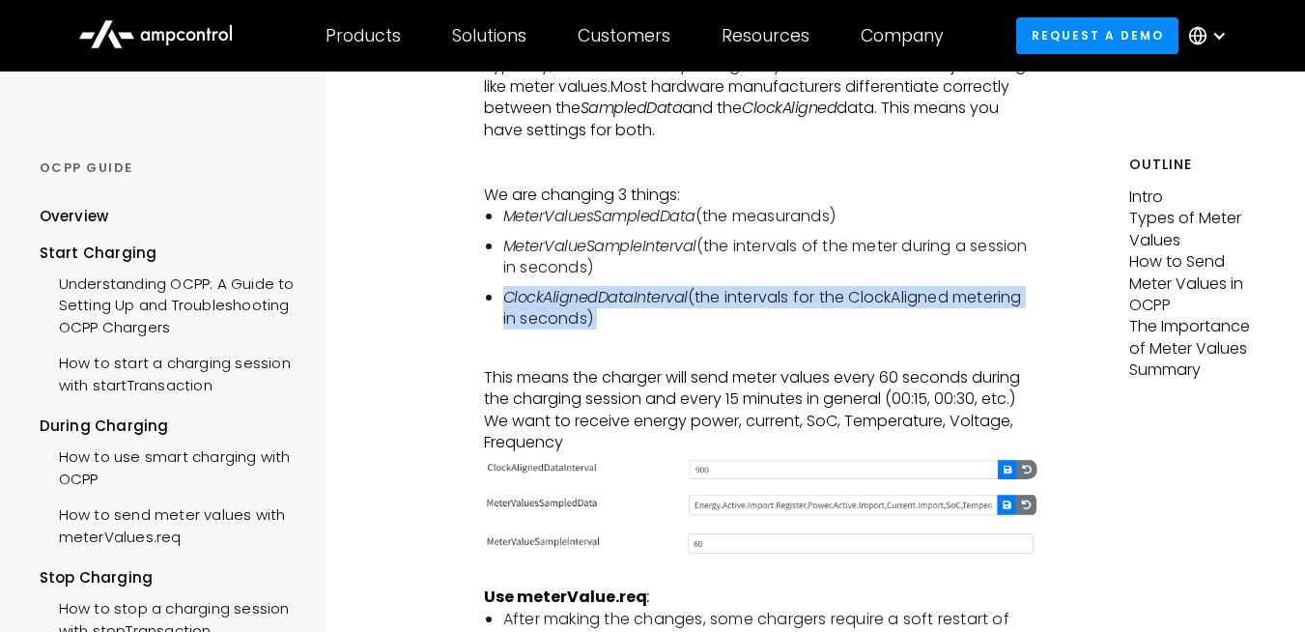
drag, startPoint x: 627, startPoint y: 323, endPoint x: 625, endPoint y: 344, distance: 21.3
click at [625, 330] on li "ClockAlignedDataInterval (the intervals for the ClockAligned metering in second…" at bounding box center [770, 308] width 534 height 43
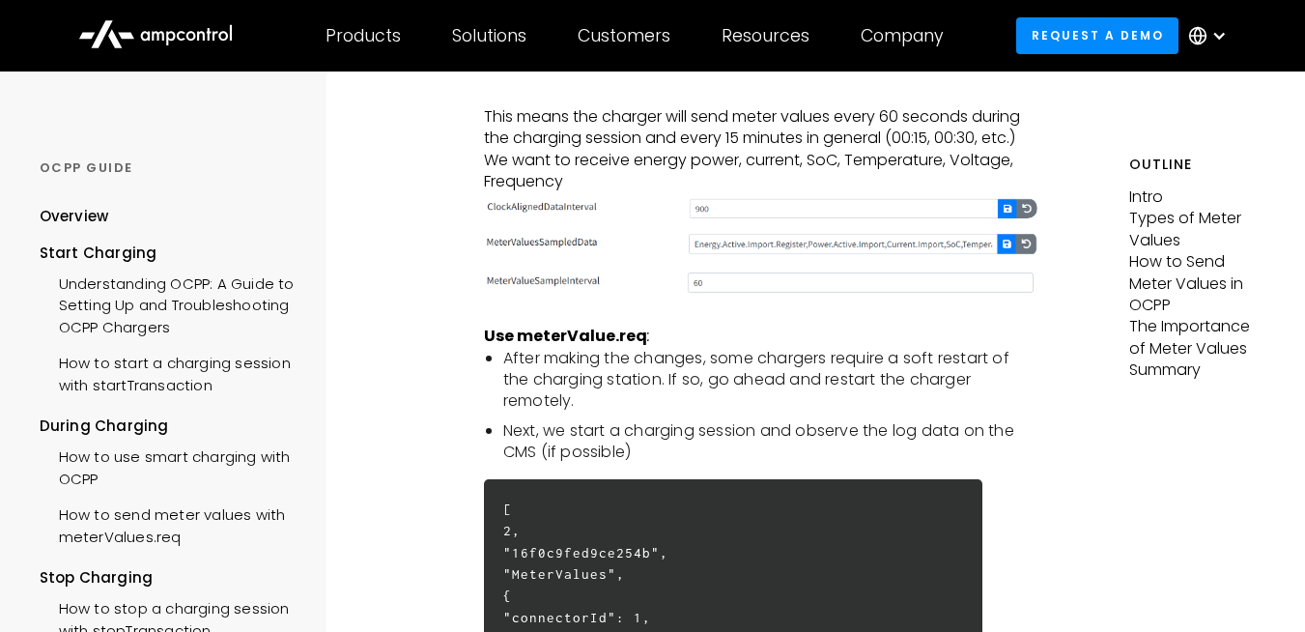
scroll to position [3175, 0]
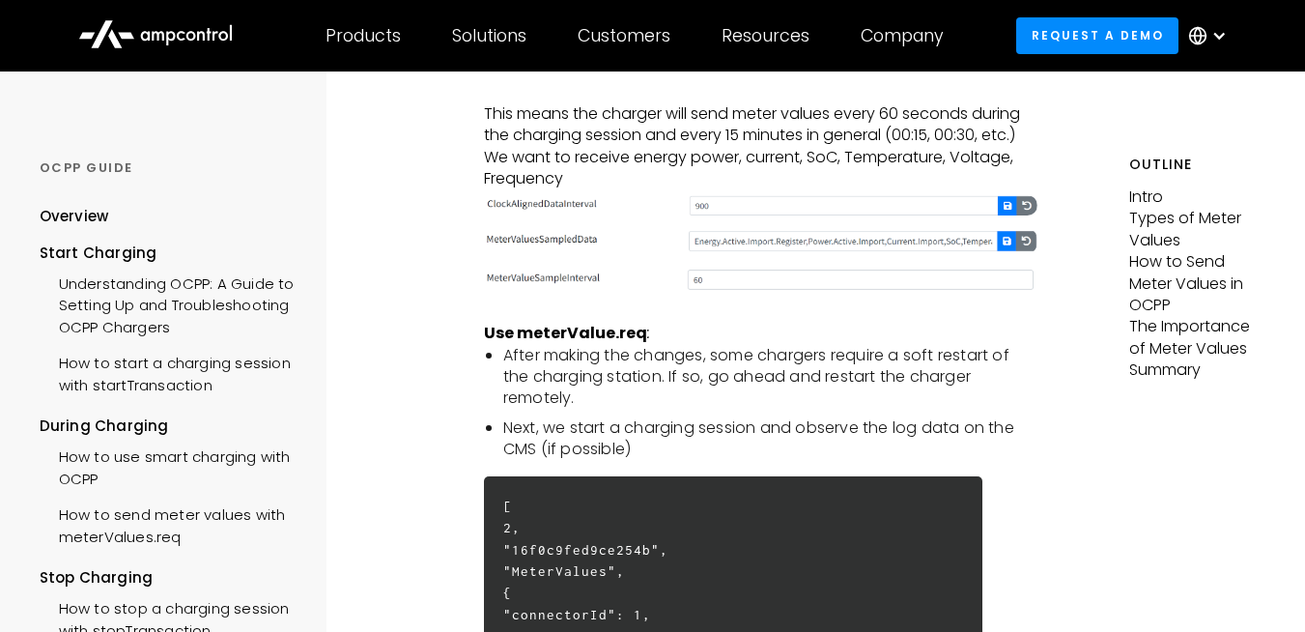
click at [550, 323] on p "‍" at bounding box center [761, 311] width 554 height 21
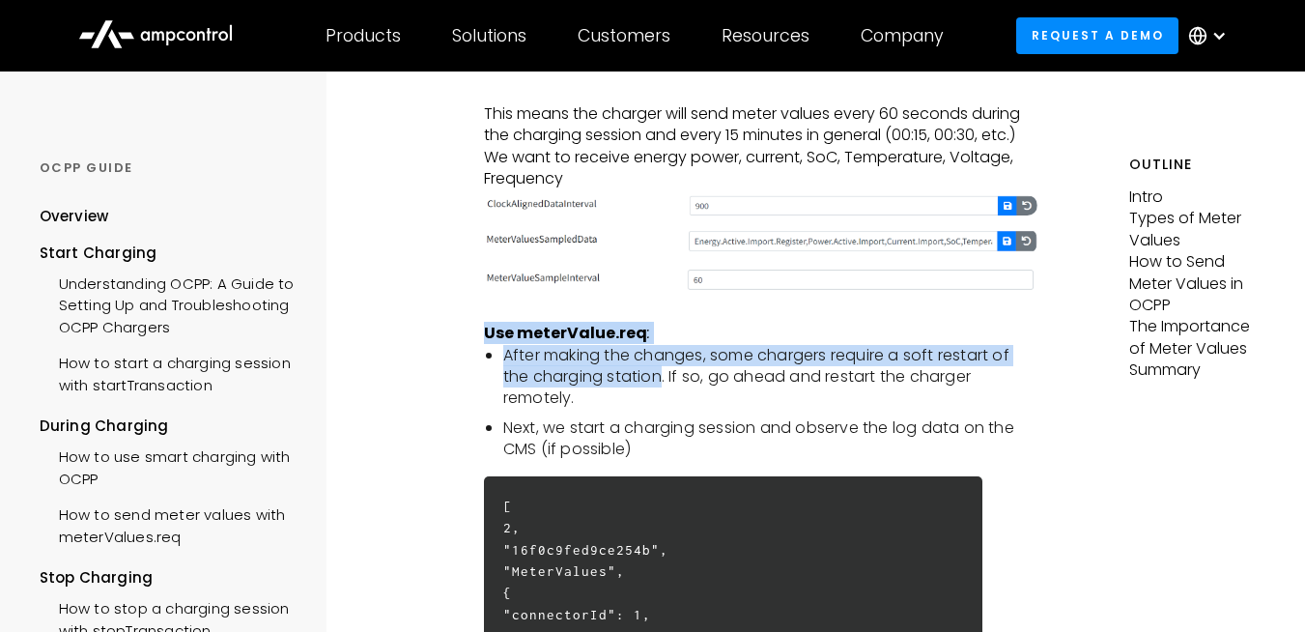
drag, startPoint x: 550, startPoint y: 331, endPoint x: 634, endPoint y: 390, distance: 102.7
click at [634, 390] on div "Intro Meter readings are one of the most important elements of energy billing, …" at bounding box center [761, 126] width 554 height 5927
click at [634, 390] on li "After making the changes, some chargers require a soft restart of the charging …" at bounding box center [770, 377] width 534 height 65
drag, startPoint x: 634, startPoint y: 390, endPoint x: 565, endPoint y: 353, distance: 78.3
click at [565, 353] on div "Intro Meter readings are one of the most important elements of energy billing, …" at bounding box center [761, 126] width 554 height 5927
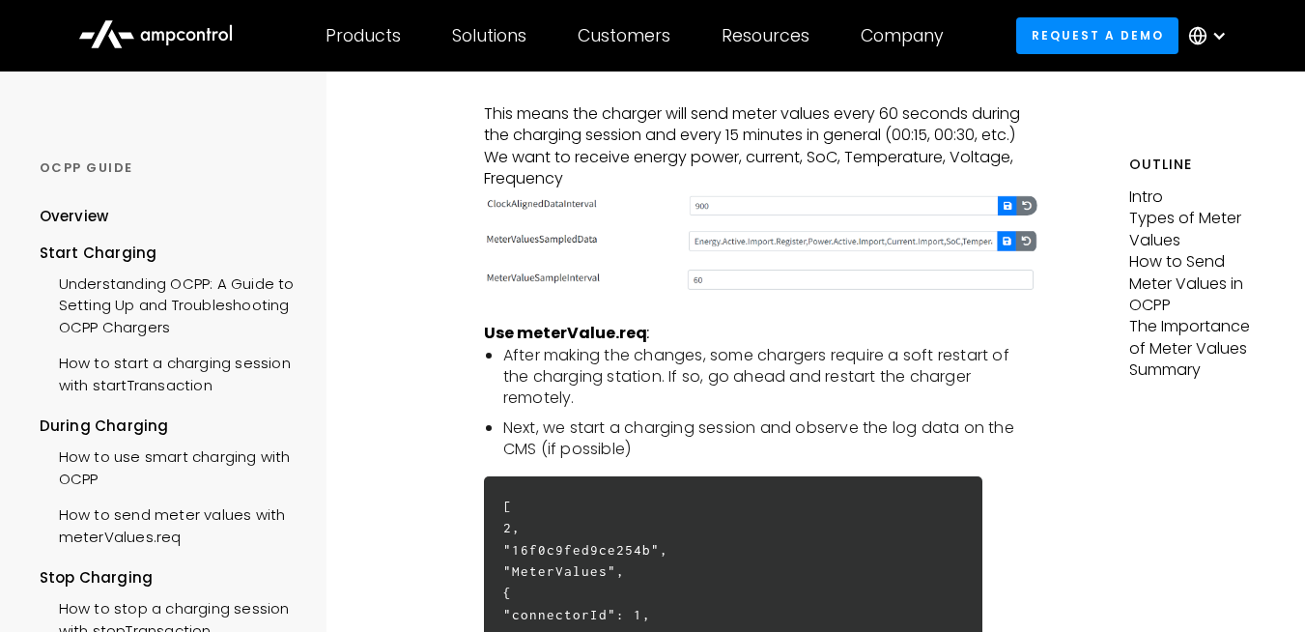
click at [484, 344] on strong "Use meterValue.req :" at bounding box center [567, 333] width 166 height 22
click at [478, 377] on div "DURING CHARGING How to send meter values with meterValues.req Intro Meter readi…" at bounding box center [760, 41] width 738 height 6289
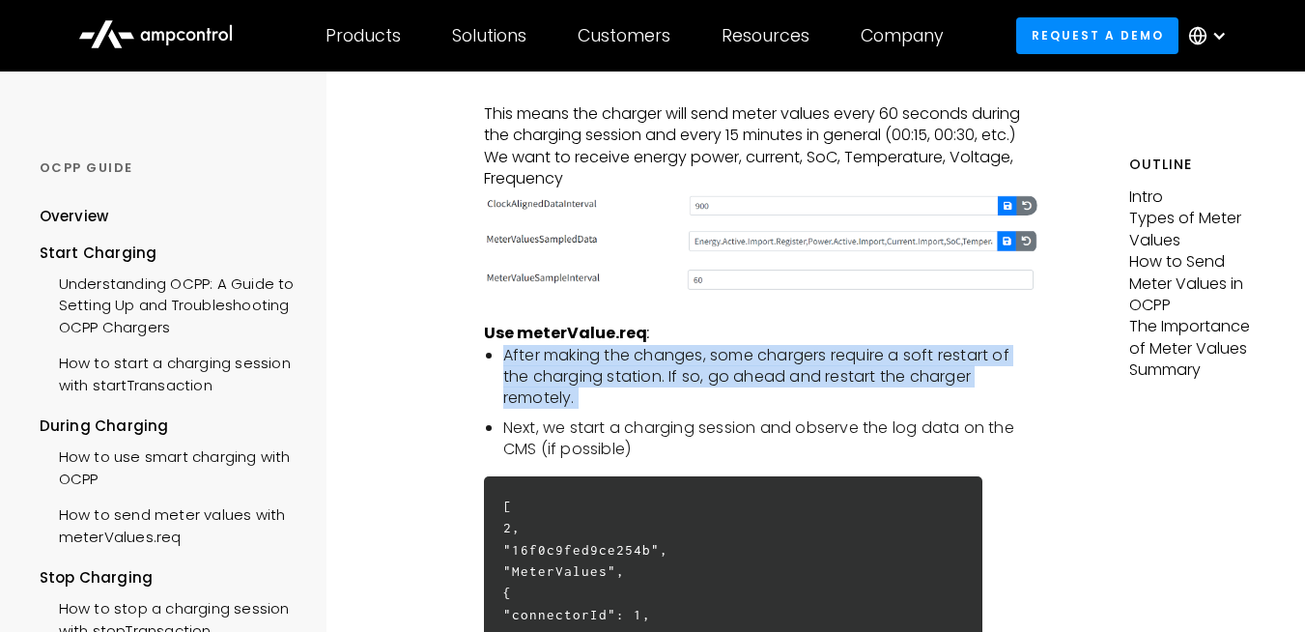
drag, startPoint x: 478, startPoint y: 377, endPoint x: 605, endPoint y: 427, distance: 136.2
click at [605, 427] on div "DURING CHARGING How to send meter values with meterValues.req Intro Meter readi…" at bounding box center [760, 41] width 738 height 6289
click at [605, 410] on li "After making the changes, some chargers require a soft restart of the charging …" at bounding box center [770, 377] width 534 height 65
drag, startPoint x: 605, startPoint y: 427, endPoint x: 584, endPoint y: 412, distance: 25.5
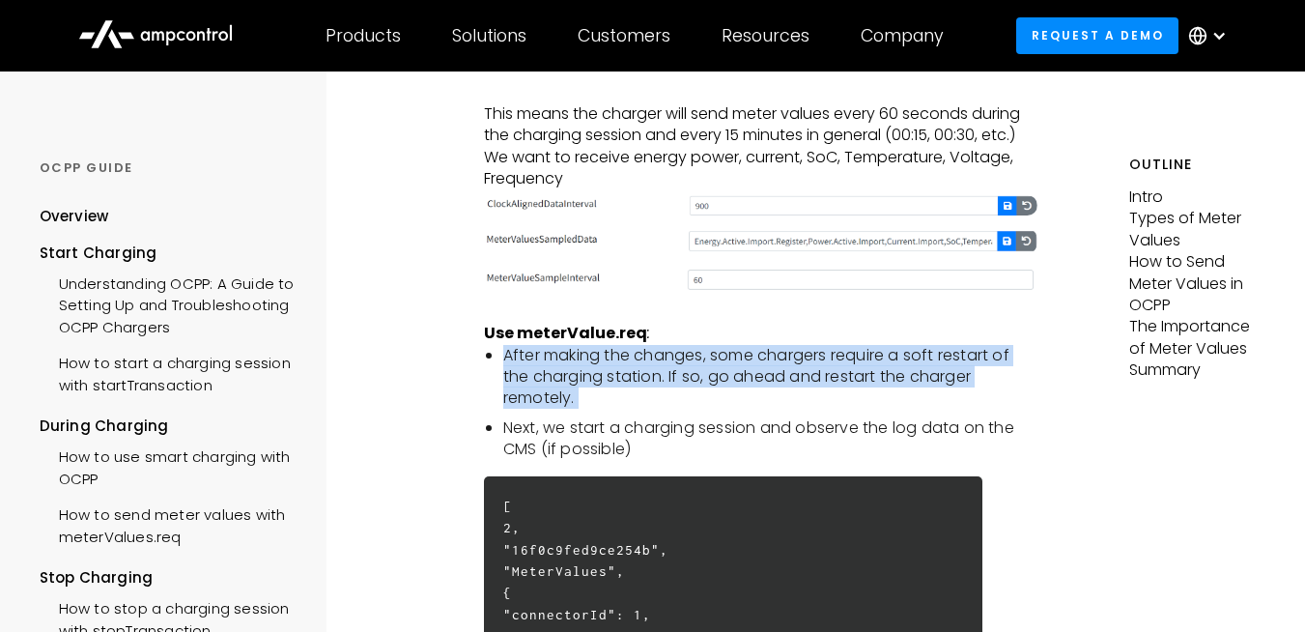
click at [584, 410] on li "After making the changes, some chargers require a soft restart of the charging …" at bounding box center [770, 377] width 534 height 65
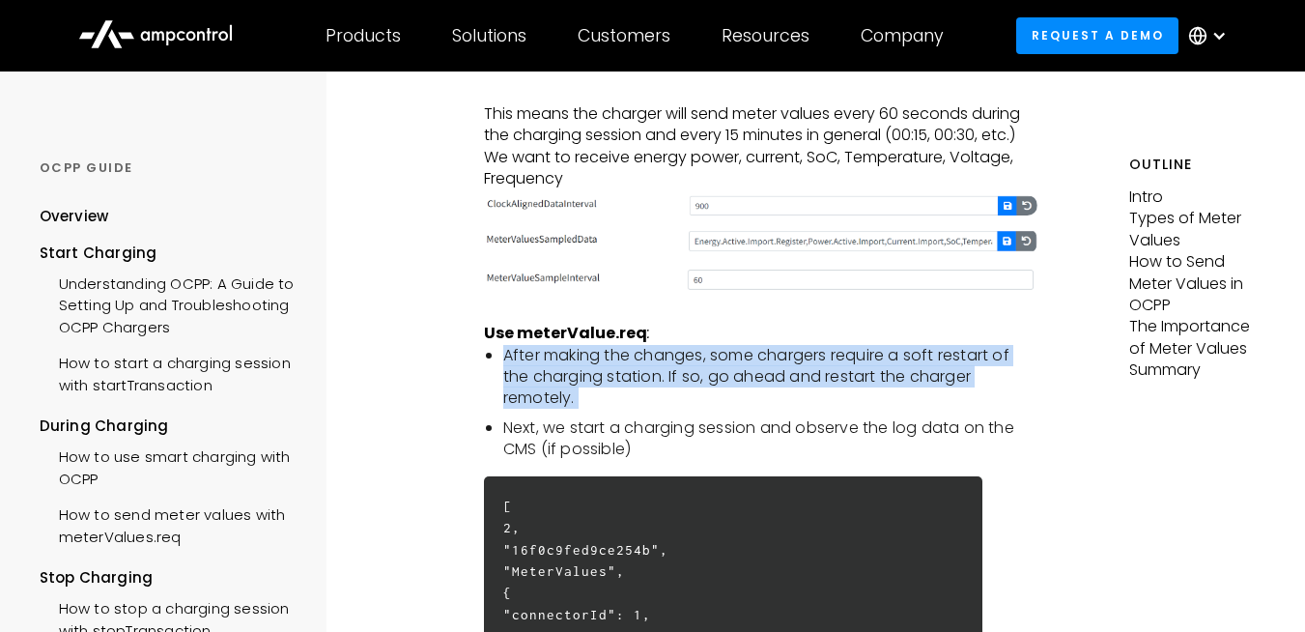
click at [584, 410] on li "After making the changes, some chargers require a soft restart of the charging …" at bounding box center [770, 377] width 534 height 65
click at [581, 410] on li "After making the changes, some chargers require a soft restart of the charging …" at bounding box center [770, 377] width 534 height 65
drag, startPoint x: 581, startPoint y: 419, endPoint x: 577, endPoint y: 401, distance: 18.8
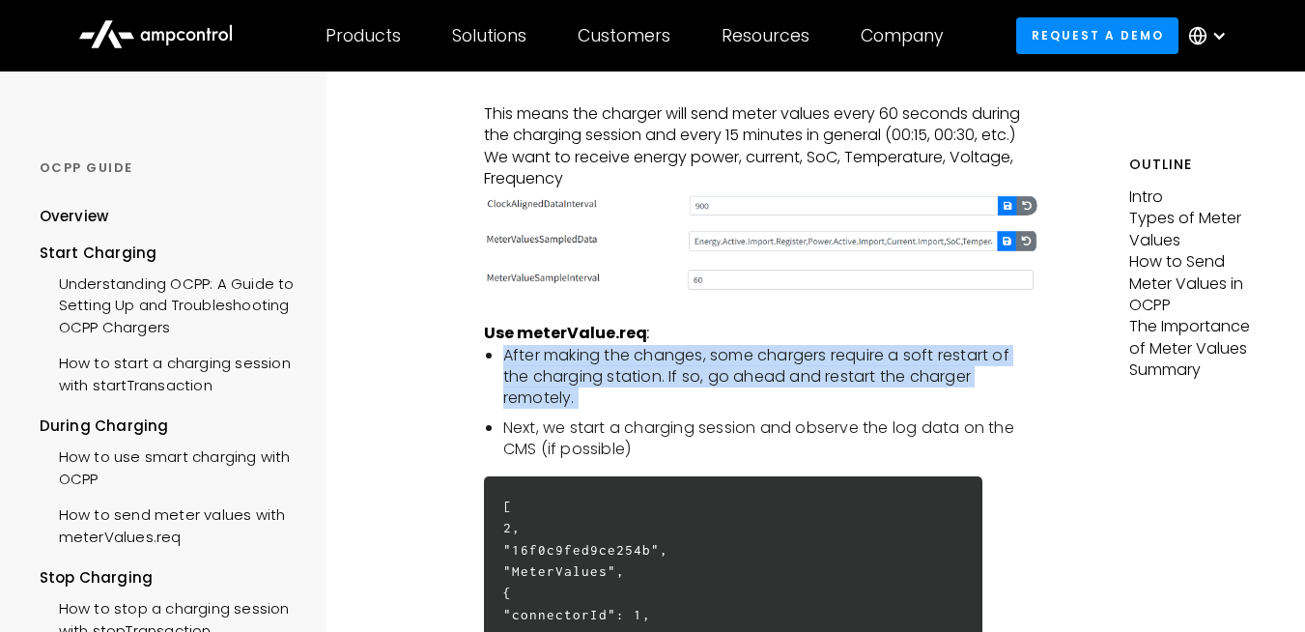
click at [577, 401] on li "After making the changes, some chargers require a soft restart of the charging …" at bounding box center [770, 377] width 534 height 65
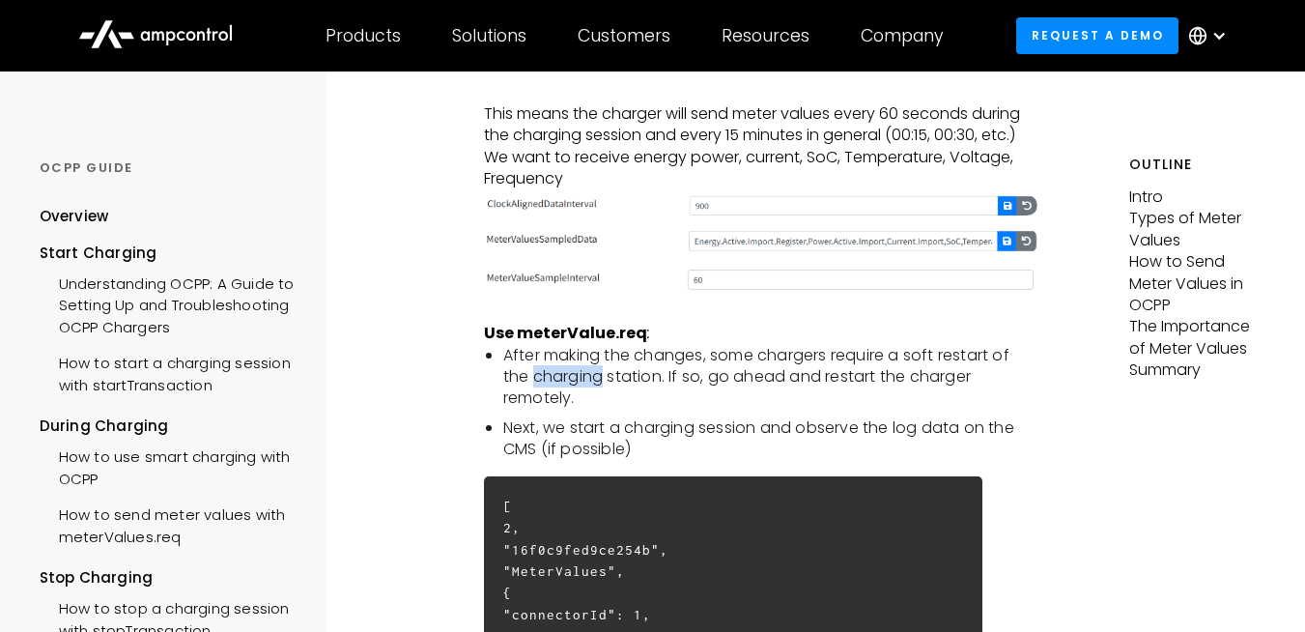
click at [577, 401] on li "After making the changes, some chargers require a soft restart of the charging …" at bounding box center [770, 377] width 534 height 65
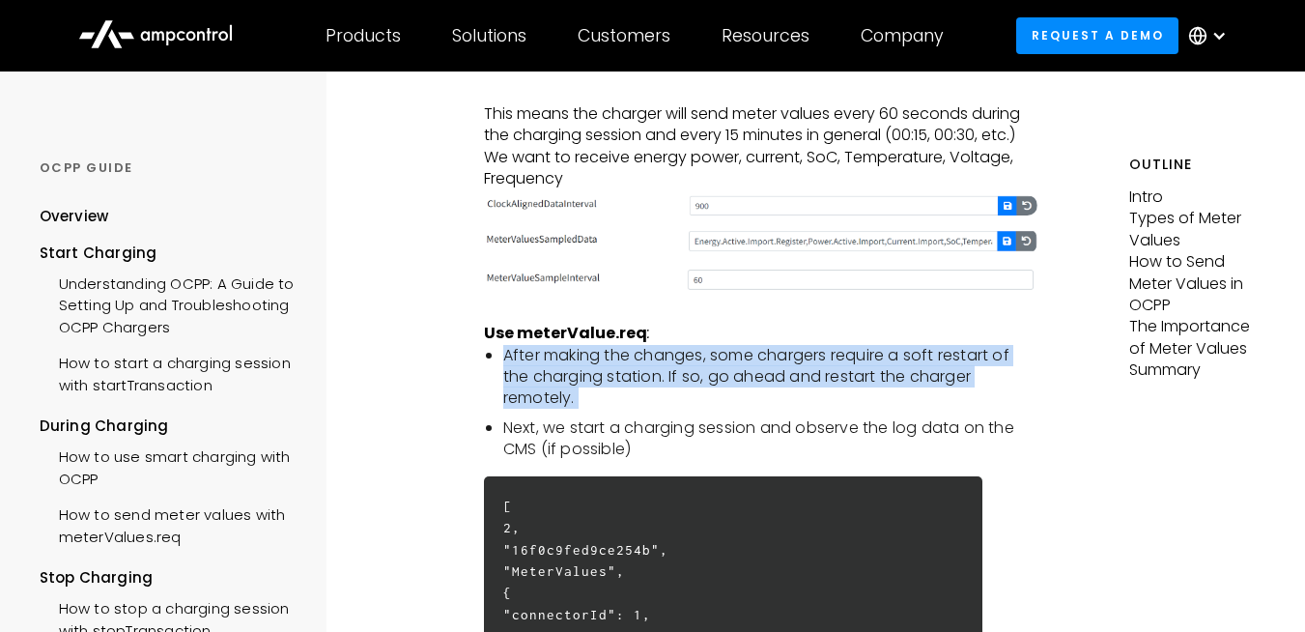
click at [577, 401] on li "After making the changes, some chargers require a soft restart of the charging …" at bounding box center [770, 377] width 534 height 65
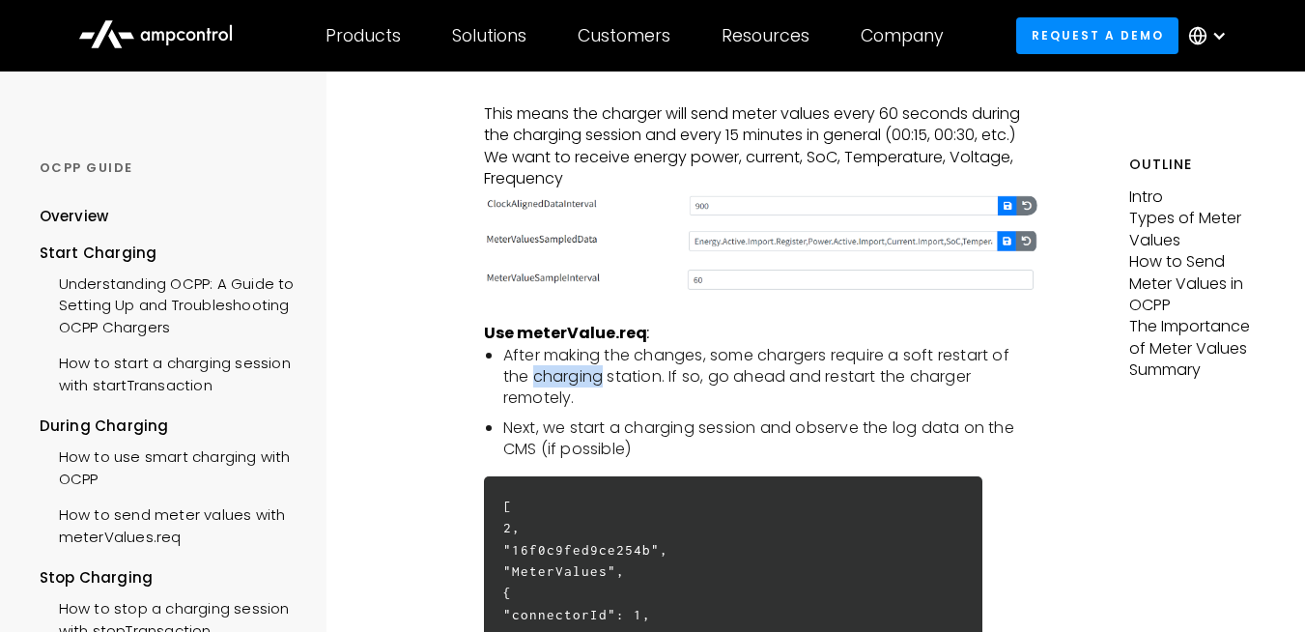
click at [577, 401] on li "After making the changes, some chargers require a soft restart of the charging …" at bounding box center [770, 377] width 534 height 65
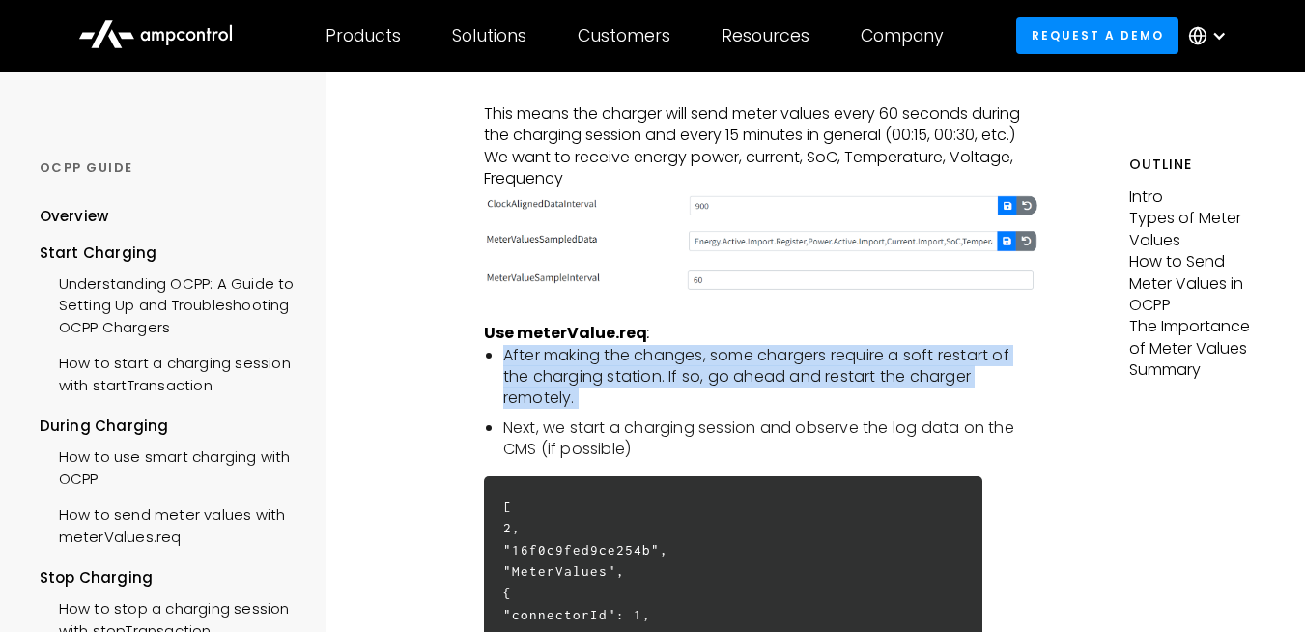
click at [577, 401] on li "After making the changes, some chargers require a soft restart of the charging …" at bounding box center [770, 377] width 534 height 65
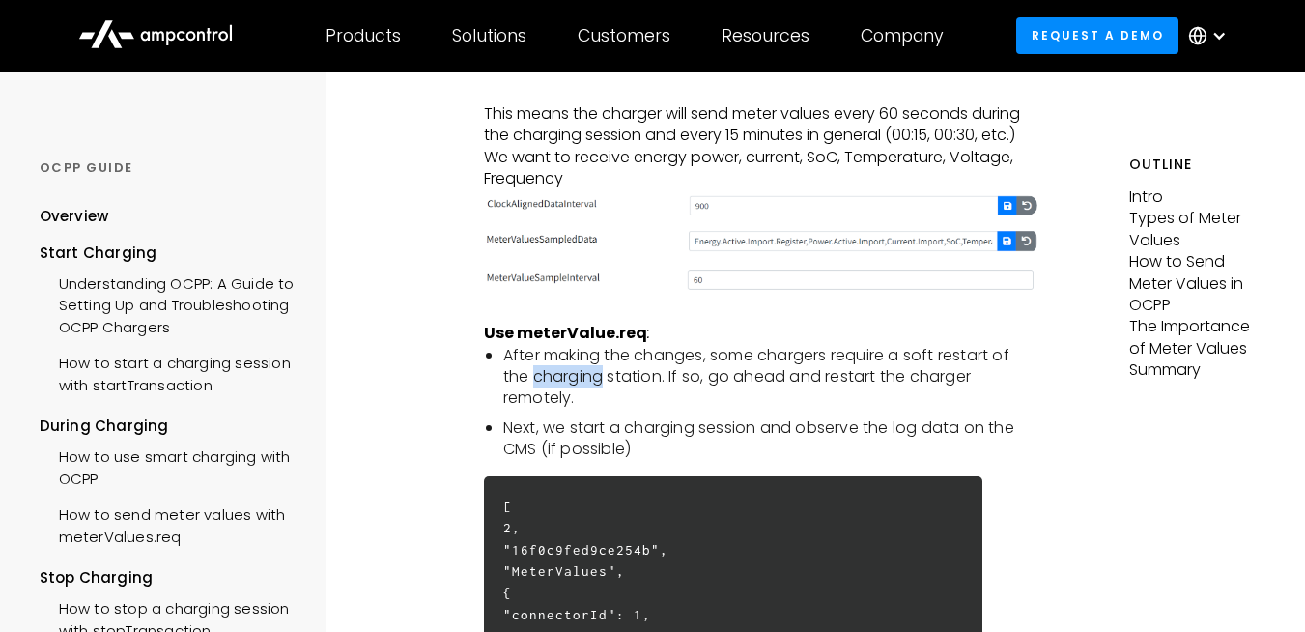
click at [577, 401] on li "After making the changes, some chargers require a soft restart of the charging …" at bounding box center [770, 377] width 534 height 65
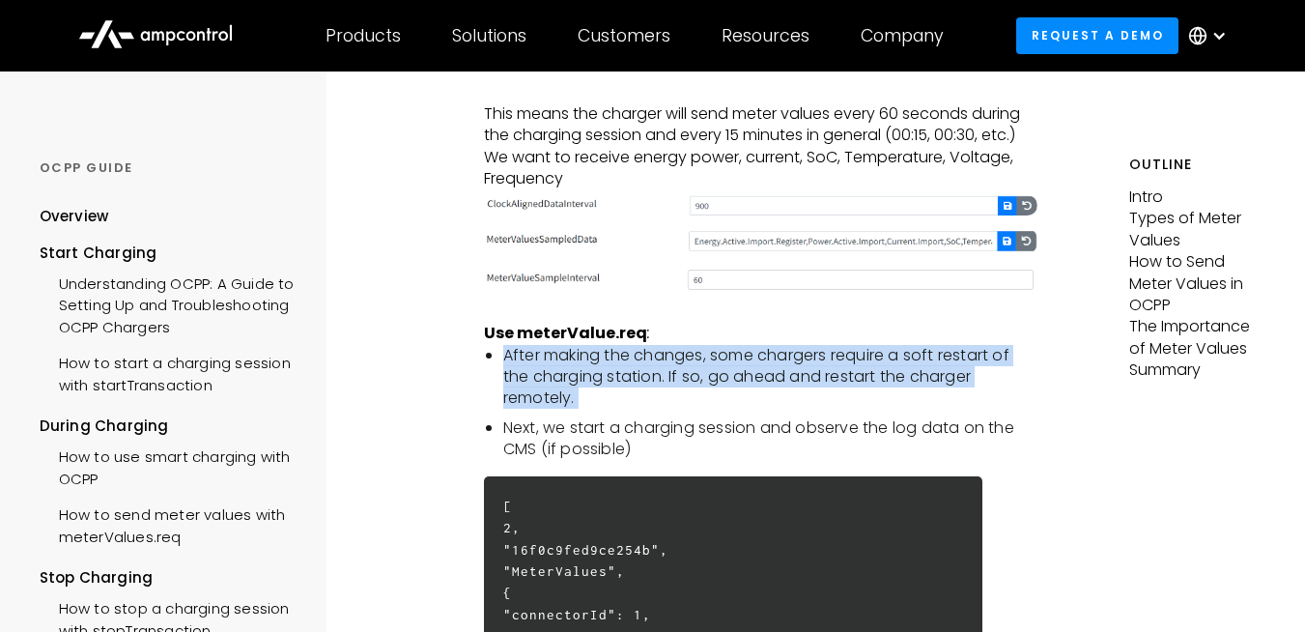
click at [577, 401] on li "After making the changes, some chargers require a soft restart of the charging …" at bounding box center [770, 377] width 534 height 65
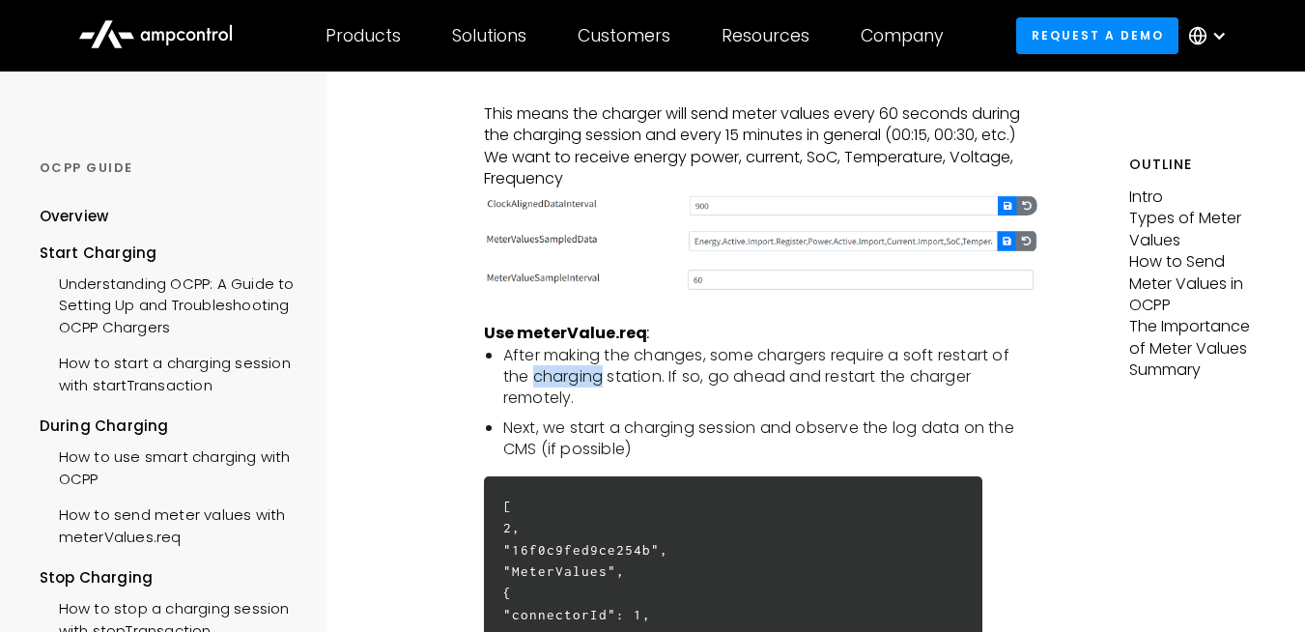
click at [577, 401] on li "After making the changes, some chargers require a soft restart of the charging …" at bounding box center [770, 377] width 534 height 65
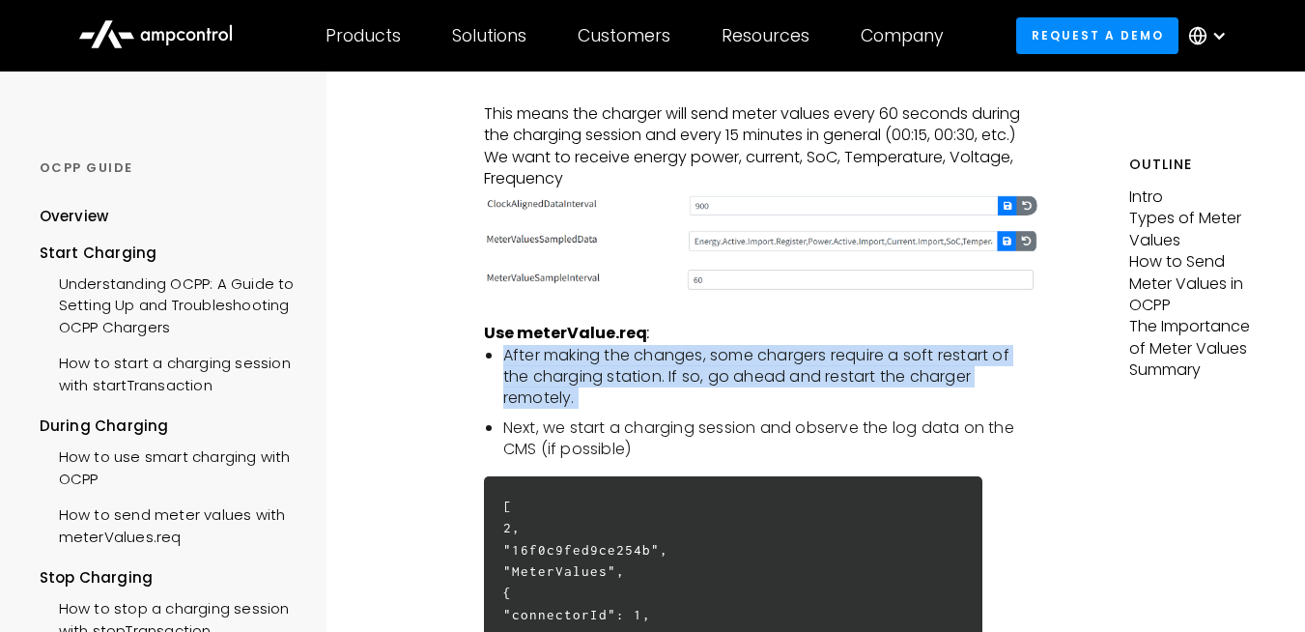
click at [577, 401] on li "After making the changes, some chargers require a soft restart of the charging …" at bounding box center [770, 377] width 534 height 65
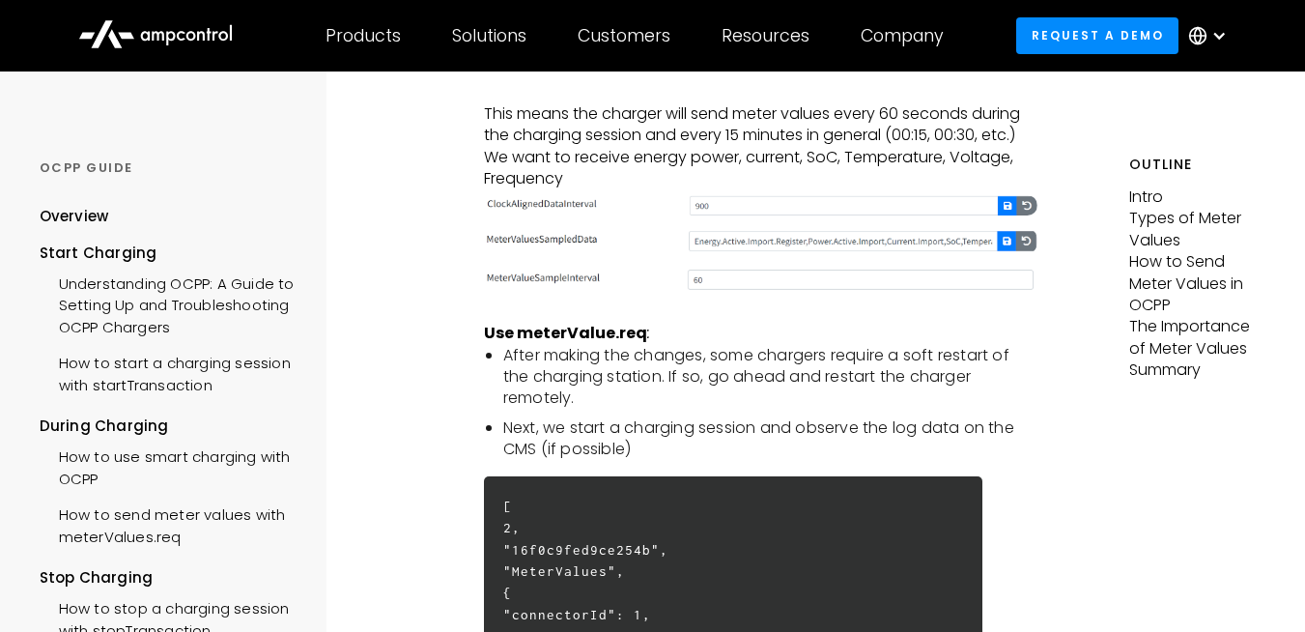
click at [577, 401] on li "After making the changes, some chargers require a soft restart of the charging …" at bounding box center [770, 377] width 534 height 65
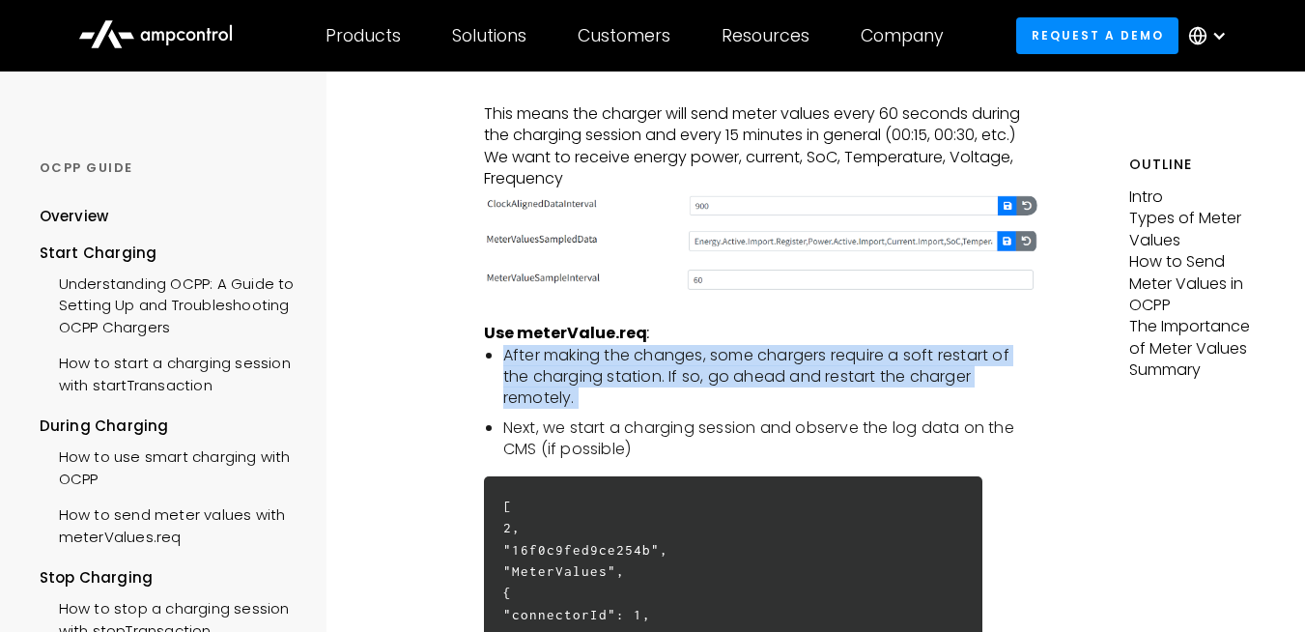
click at [577, 401] on li "After making the changes, some chargers require a soft restart of the charging …" at bounding box center [770, 377] width 534 height 65
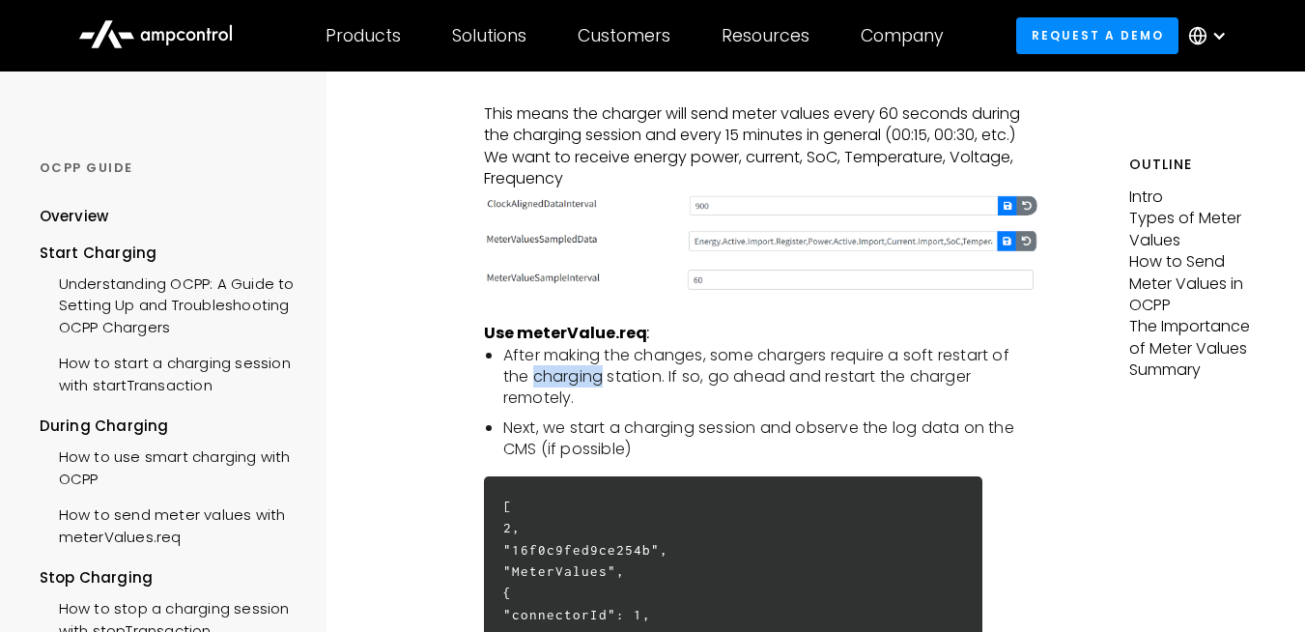
click at [577, 401] on li "After making the changes, some chargers require a soft restart of the charging …" at bounding box center [770, 377] width 534 height 65
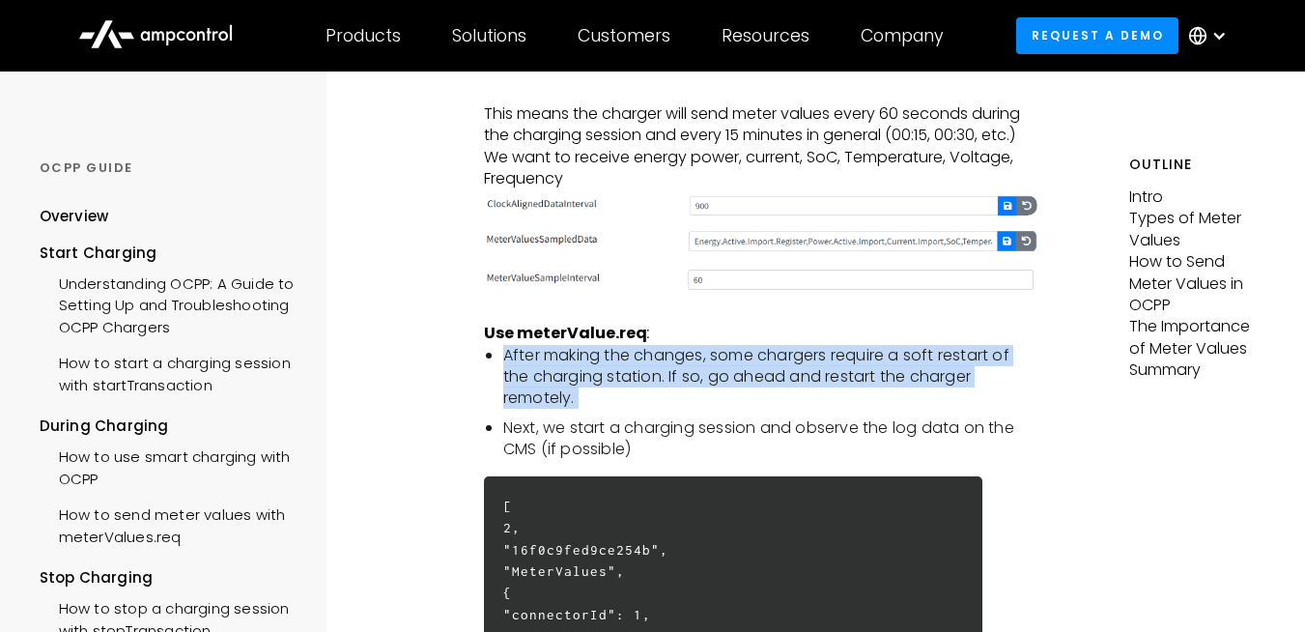
click at [577, 401] on li "After making the changes, some chargers require a soft restart of the charging …" at bounding box center [770, 377] width 534 height 65
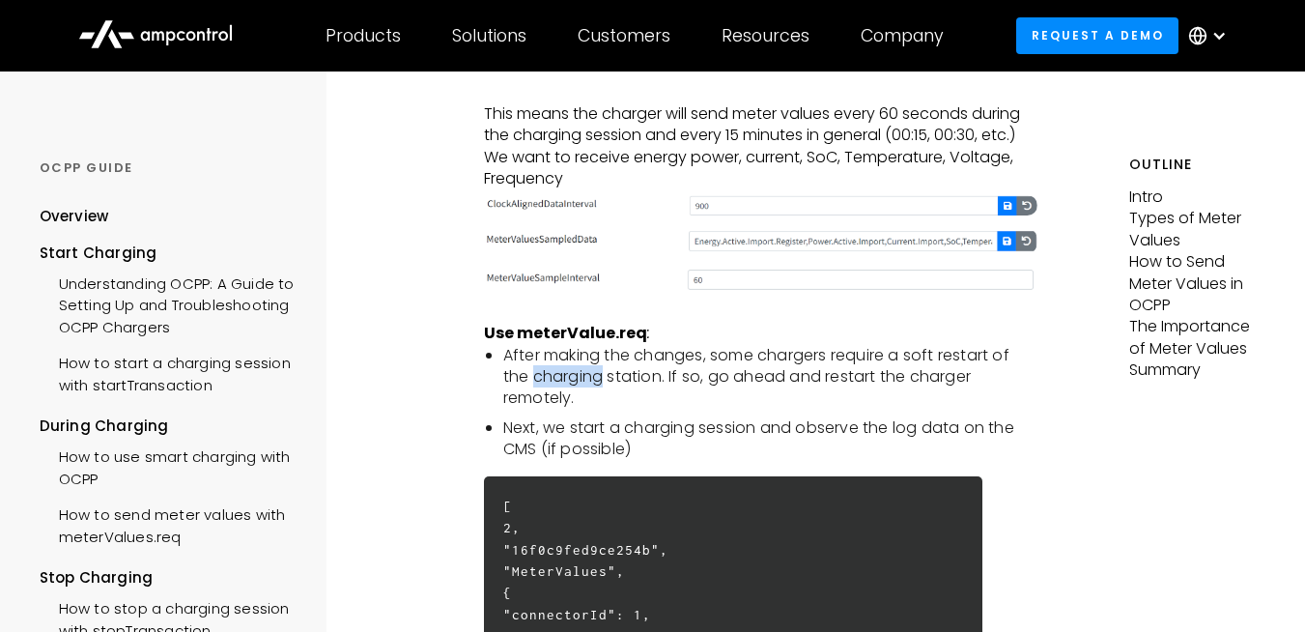
click at [577, 401] on li "After making the changes, some chargers require a soft restart of the charging …" at bounding box center [770, 377] width 534 height 65
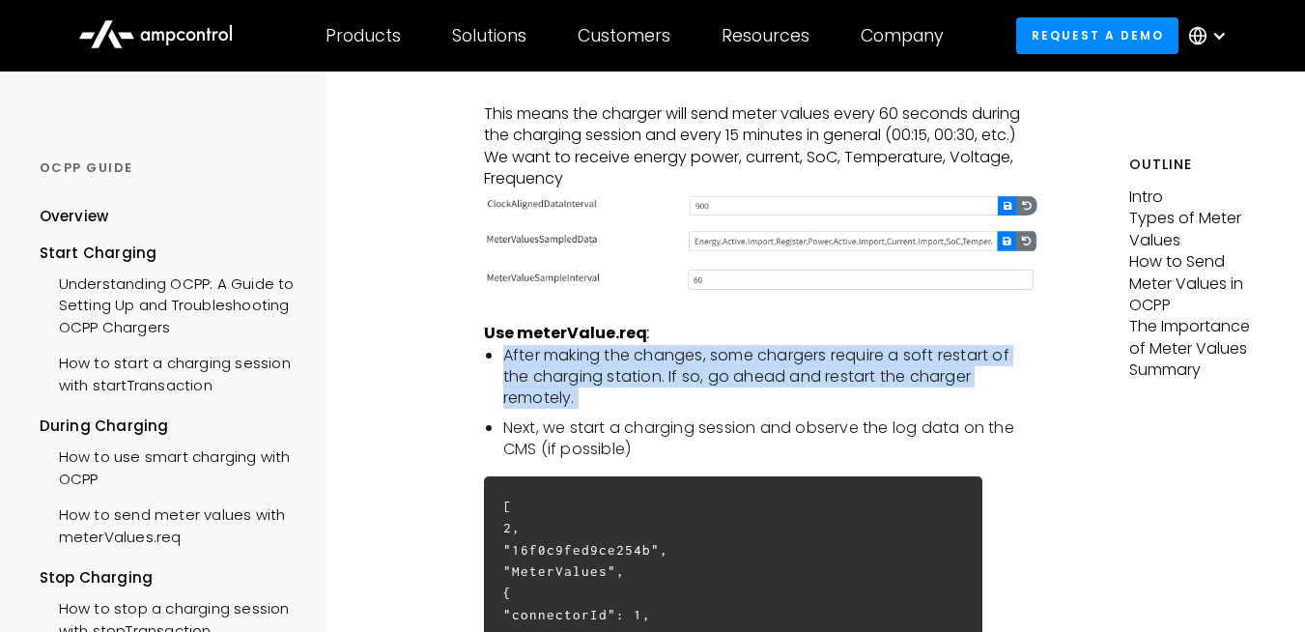
click at [577, 401] on li "After making the changes, some chargers require a soft restart of the charging …" at bounding box center [770, 377] width 534 height 65
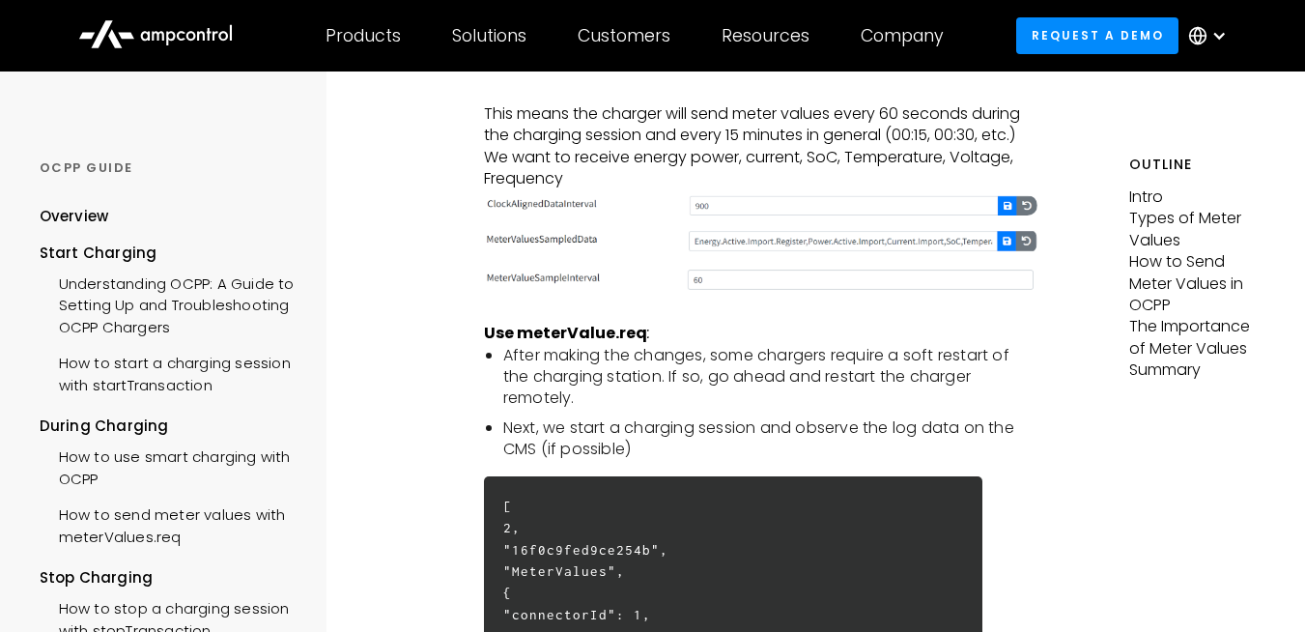
click at [584, 410] on li "After making the changes, some chargers require a soft restart of the charging …" at bounding box center [770, 377] width 534 height 65
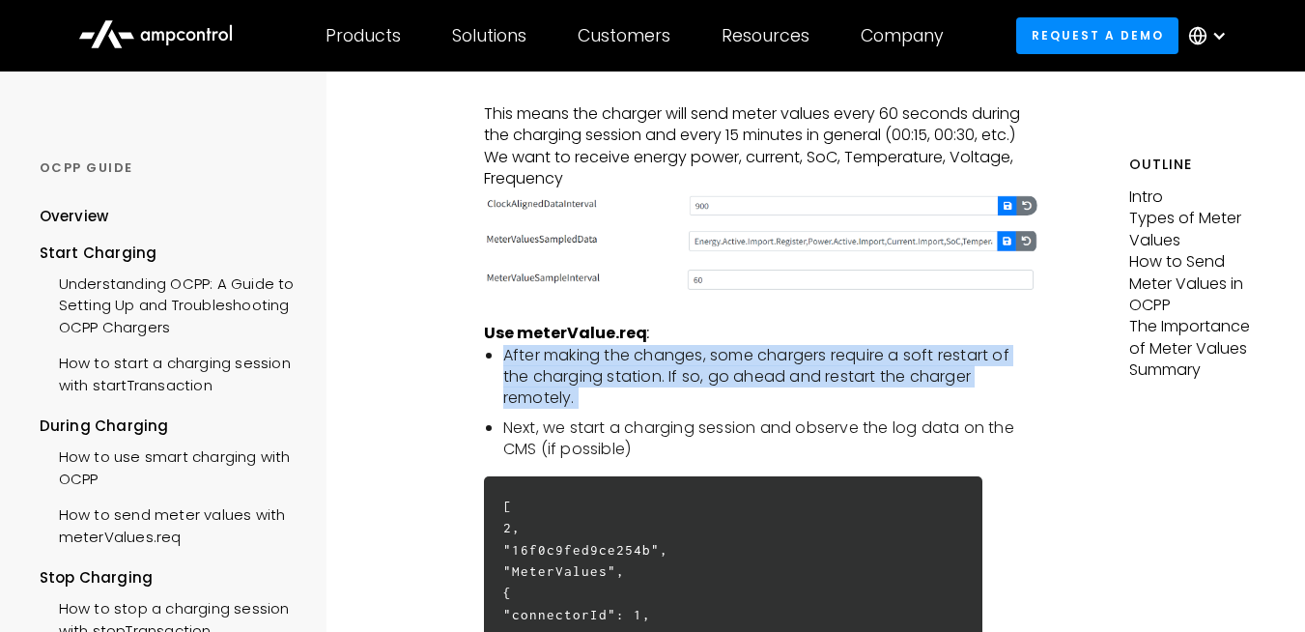
drag, startPoint x: 584, startPoint y: 425, endPoint x: 503, endPoint y: 386, distance: 89.0
click at [503, 386] on li "After making the changes, some chargers require a soft restart of the charging …" at bounding box center [770, 377] width 534 height 65
drag, startPoint x: 503, startPoint y: 386, endPoint x: 605, endPoint y: 436, distance: 112.8
click at [605, 436] on ul "After making the changes, some chargers require a soft restart of the charging …" at bounding box center [761, 403] width 554 height 116
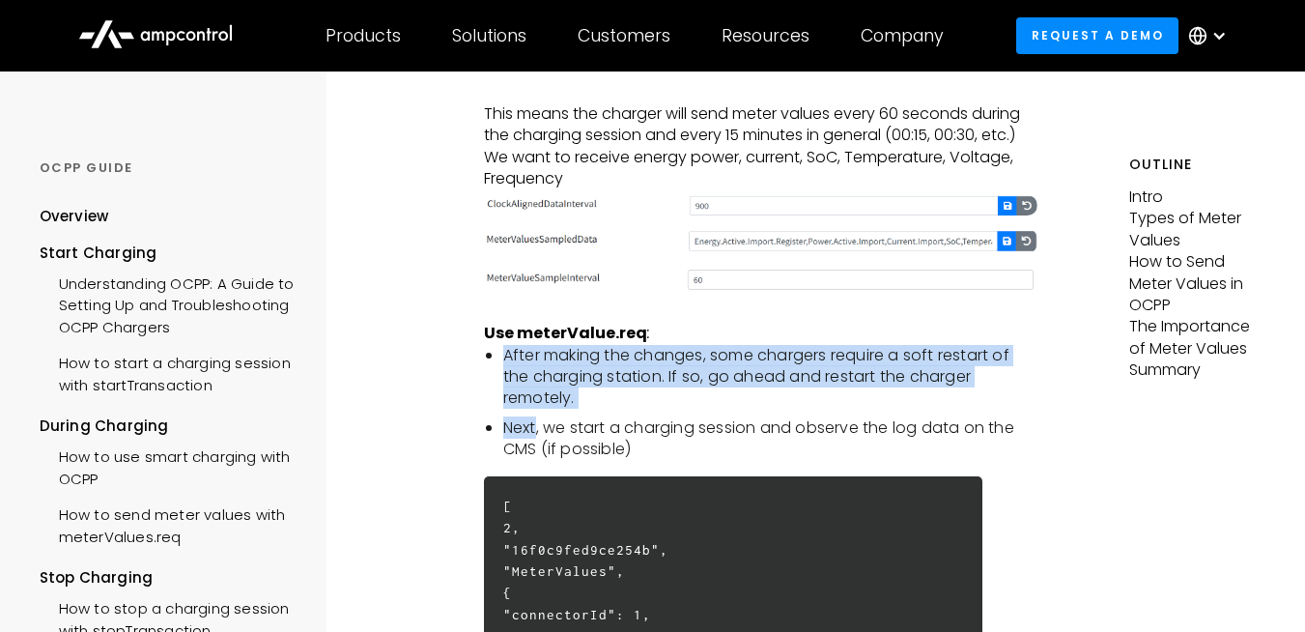
click at [605, 436] on ul "After making the changes, some chargers require a soft restart of the charging …" at bounding box center [761, 403] width 554 height 116
drag, startPoint x: 605, startPoint y: 436, endPoint x: 560, endPoint y: 362, distance: 85.8
click at [560, 362] on div "Intro Meter readings are one of the most important elements of energy billing, …" at bounding box center [761, 126] width 554 height 5927
click at [560, 344] on strong "Use meterValue.req :" at bounding box center [567, 333] width 166 height 22
drag, startPoint x: 560, startPoint y: 362, endPoint x: 581, endPoint y: 419, distance: 60.5
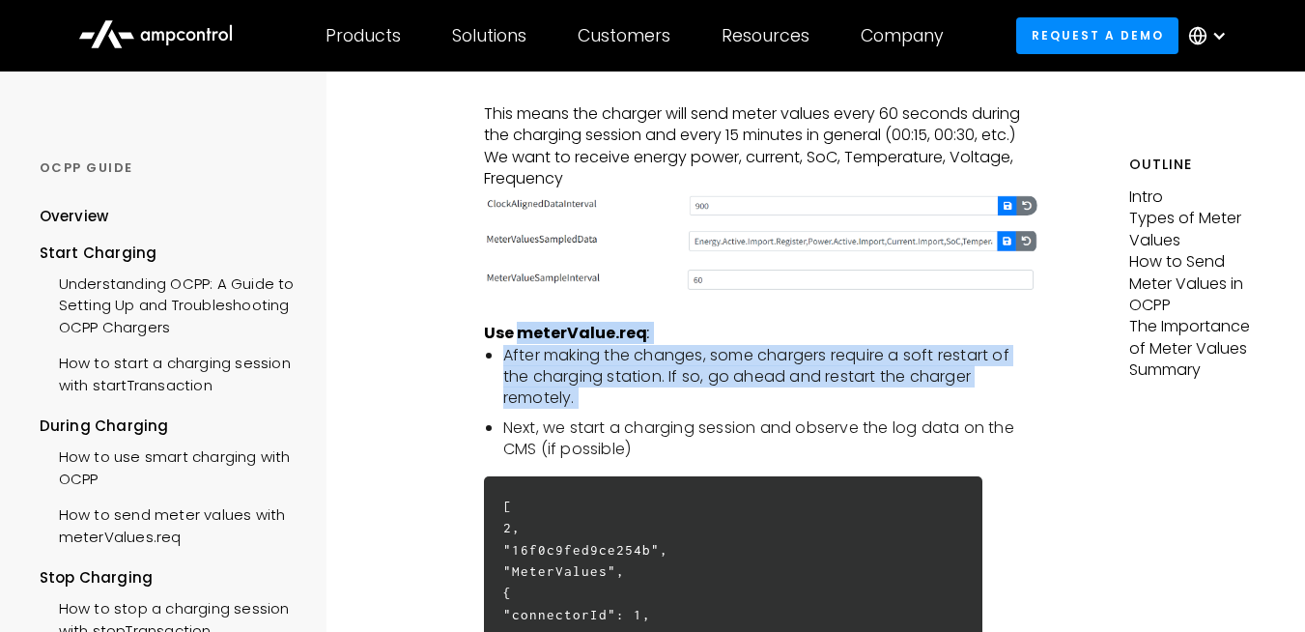
click at [581, 419] on div "Intro Meter readings are one of the most important elements of energy billing, …" at bounding box center [761, 126] width 554 height 5927
click at [581, 410] on li "After making the changes, some chargers require a soft restart of the charging …" at bounding box center [770, 377] width 534 height 65
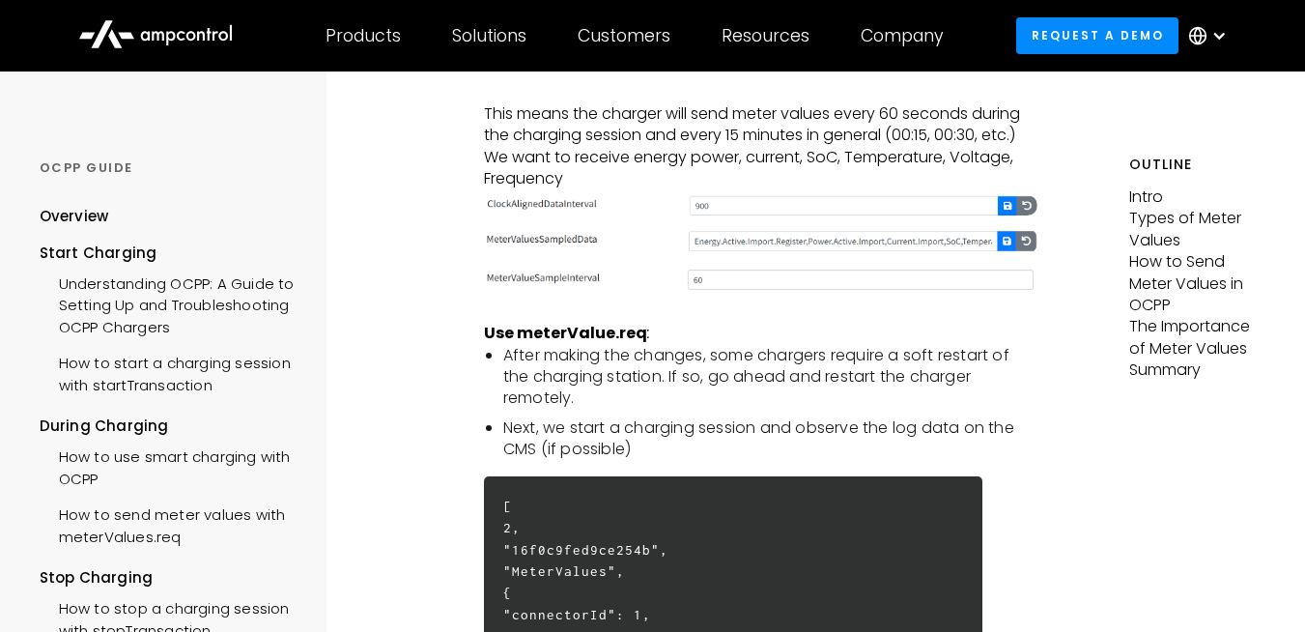
click at [550, 393] on li "After making the changes, some chargers require a soft restart of the charging …" at bounding box center [770, 377] width 534 height 65
click at [555, 403] on li "After making the changes, some chargers require a soft restart of the charging …" at bounding box center [770, 377] width 534 height 65
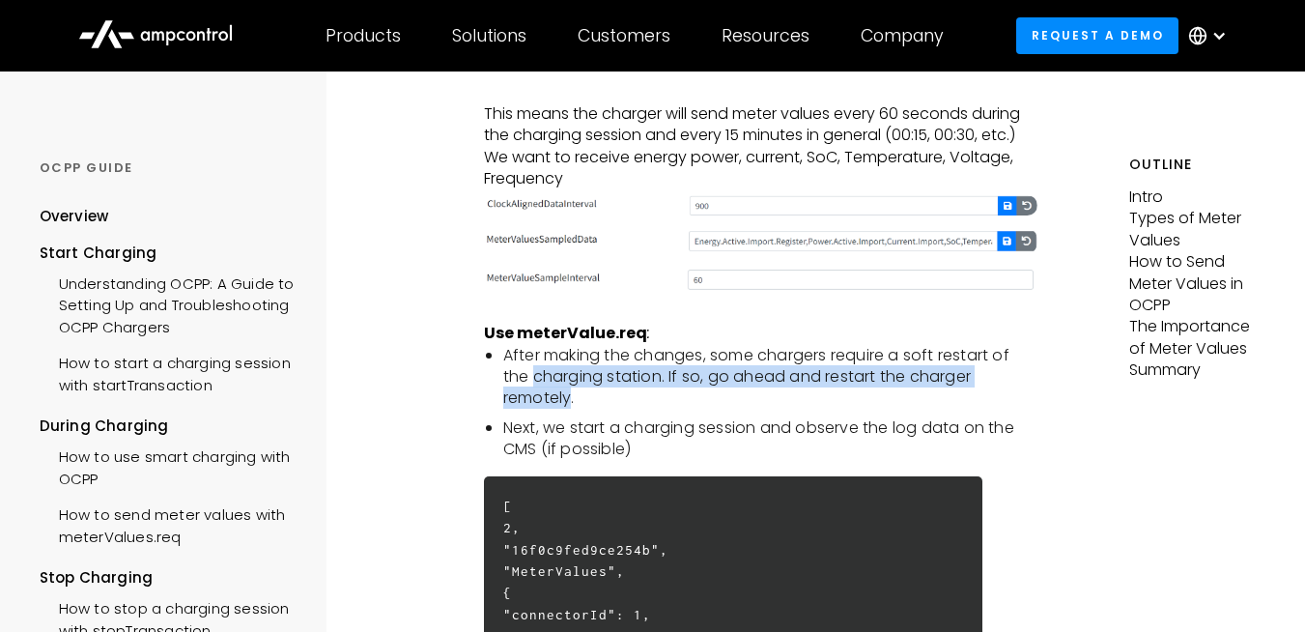
drag, startPoint x: 555, startPoint y: 403, endPoint x: 550, endPoint y: 418, distance: 16.5
click at [550, 410] on li "After making the changes, some chargers require a soft restart of the charging …" at bounding box center [770, 377] width 534 height 65
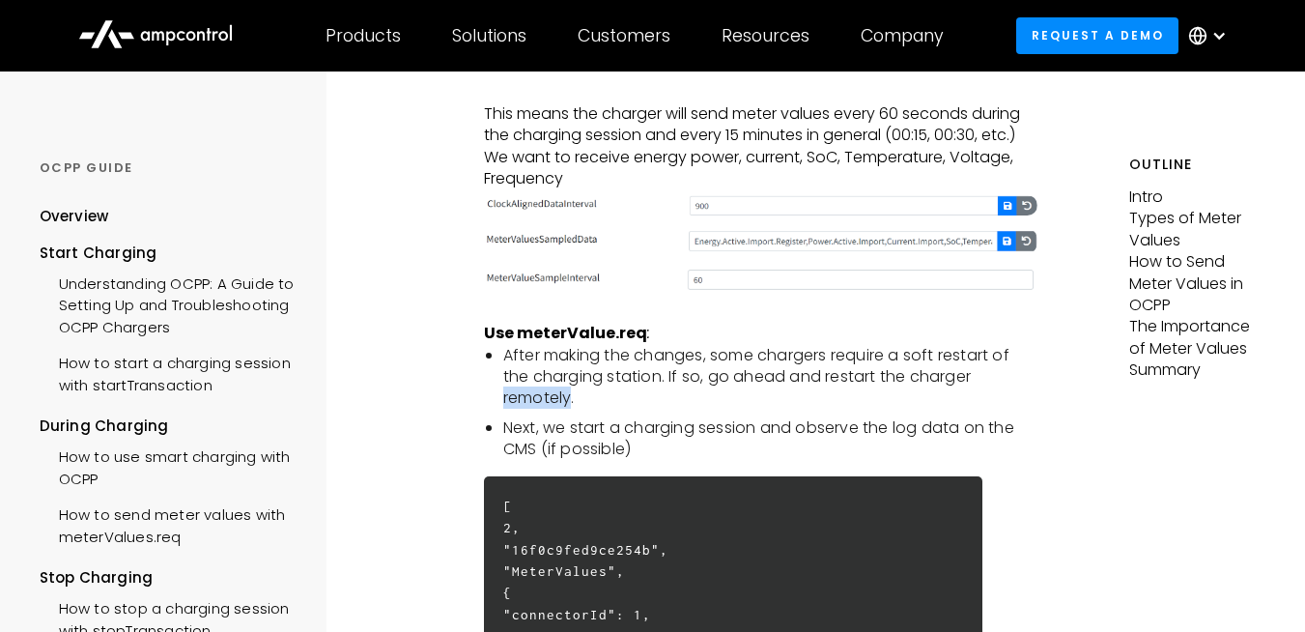
click at [550, 410] on li "After making the changes, some chargers require a soft restart of the charging …" at bounding box center [770, 377] width 534 height 65
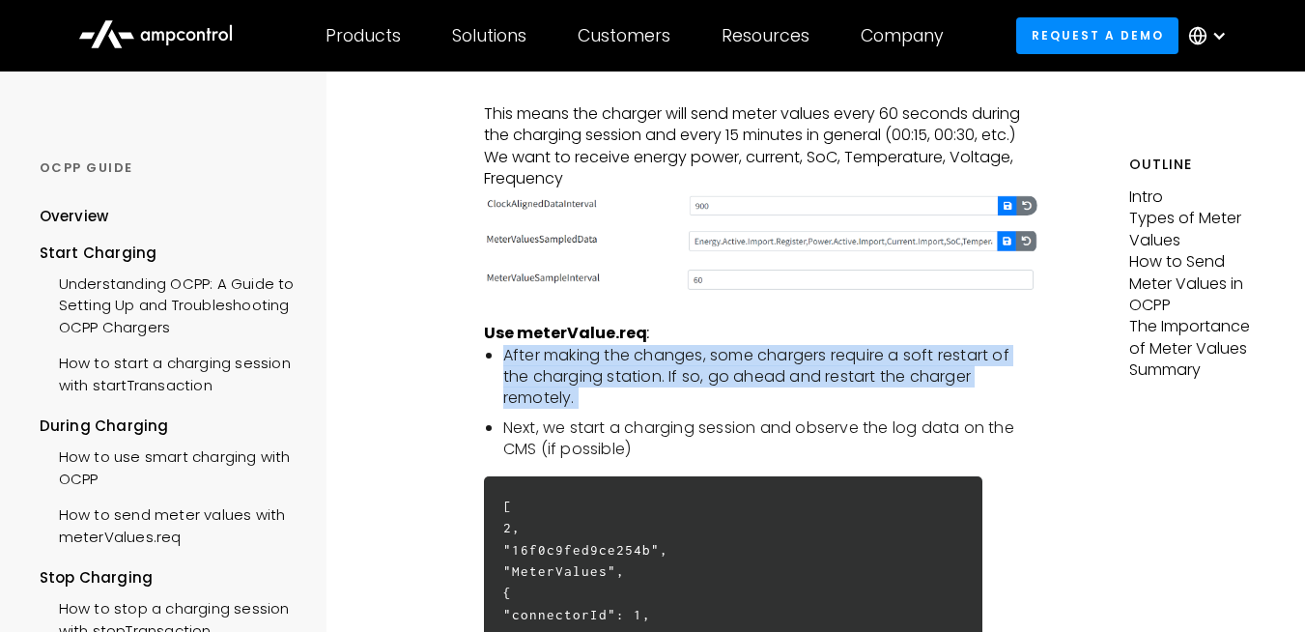
drag, startPoint x: 550, startPoint y: 418, endPoint x: 521, endPoint y: 396, distance: 36.5
click at [521, 396] on li "After making the changes, some chargers require a soft restart of the charging …" at bounding box center [770, 377] width 534 height 65
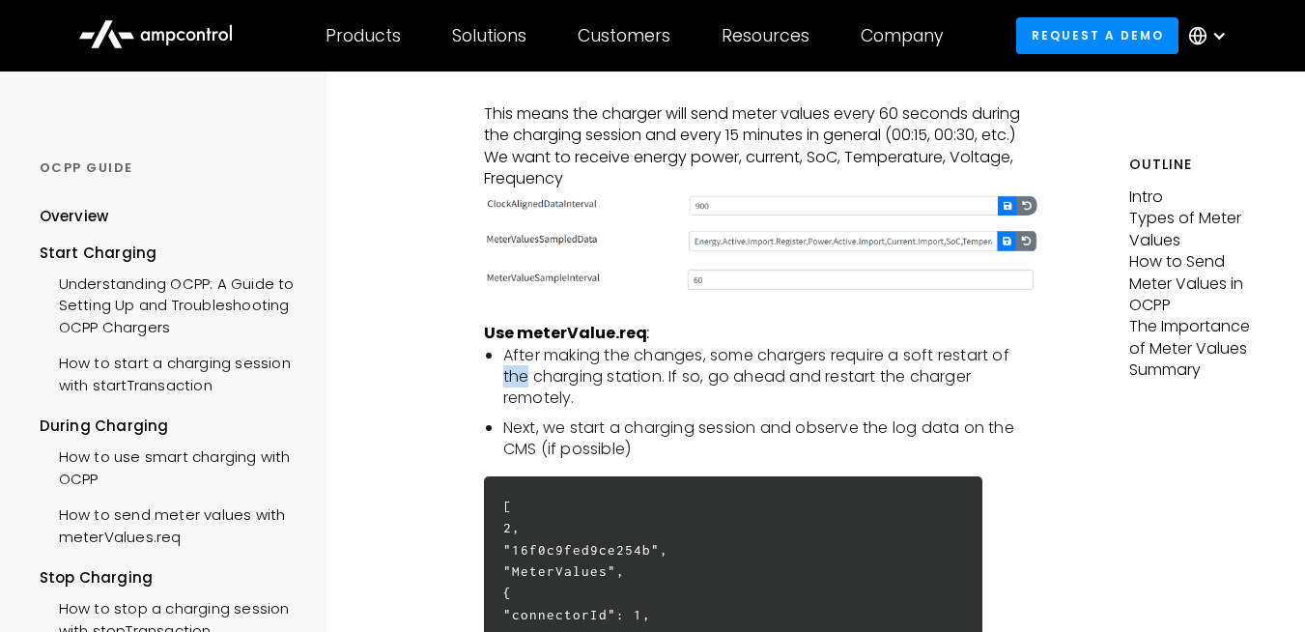
click at [521, 396] on li "After making the changes, some chargers require a soft restart of the charging …" at bounding box center [770, 377] width 534 height 65
click at [564, 443] on li "Next, we start a charging session and observe the log data on the CMS (if possi…" at bounding box center [770, 438] width 534 height 43
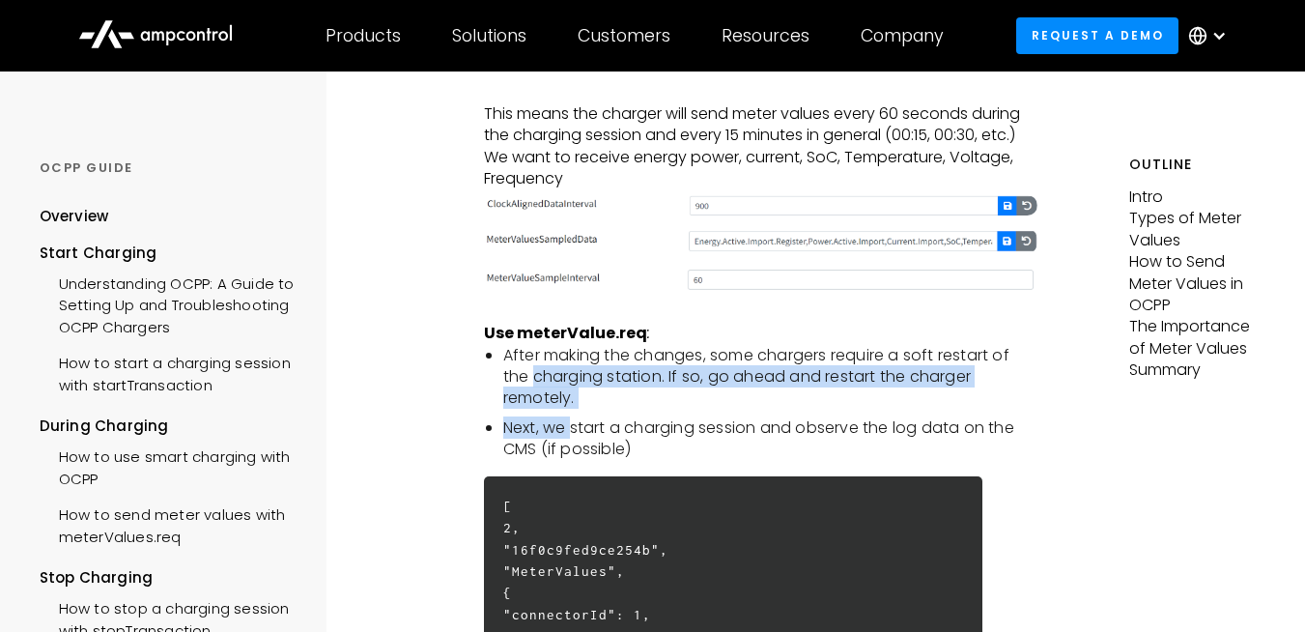
drag, startPoint x: 564, startPoint y: 443, endPoint x: 548, endPoint y: 399, distance: 47.4
click at [548, 399] on ul "After making the changes, some chargers require a soft restart of the charging …" at bounding box center [761, 403] width 554 height 116
click at [548, 399] on li "After making the changes, some chargers require a soft restart of the charging …" at bounding box center [770, 377] width 534 height 65
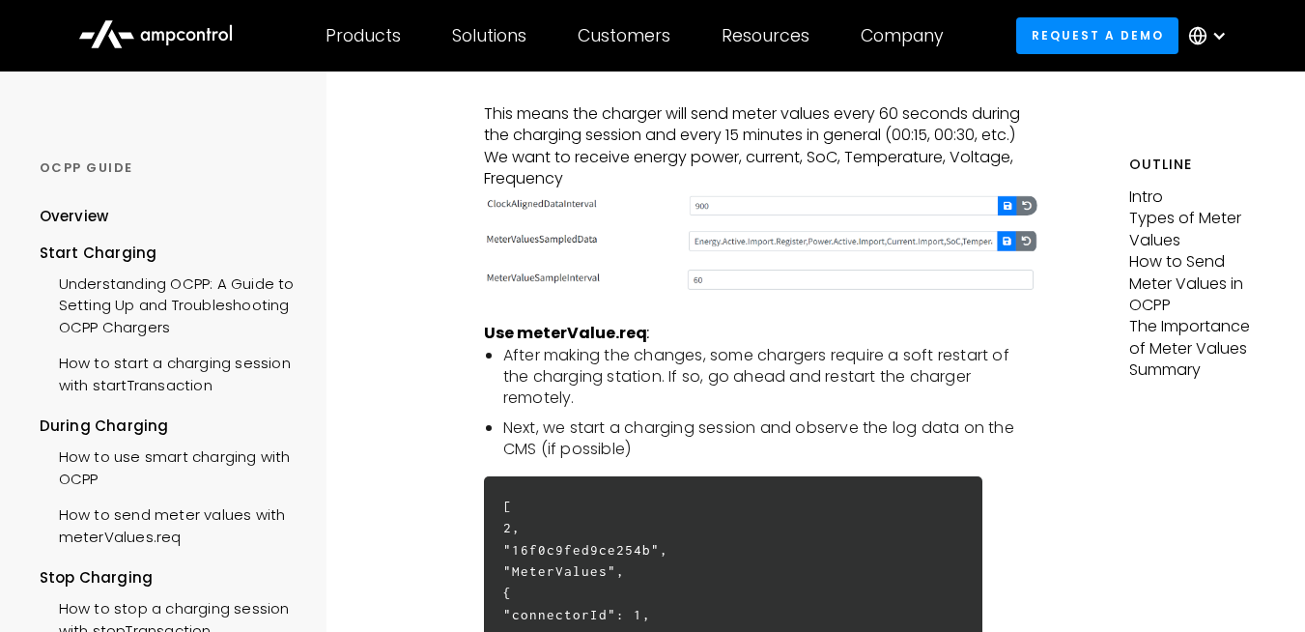
click at [548, 399] on li "After making the changes, some chargers require a soft restart of the charging …" at bounding box center [770, 377] width 534 height 65
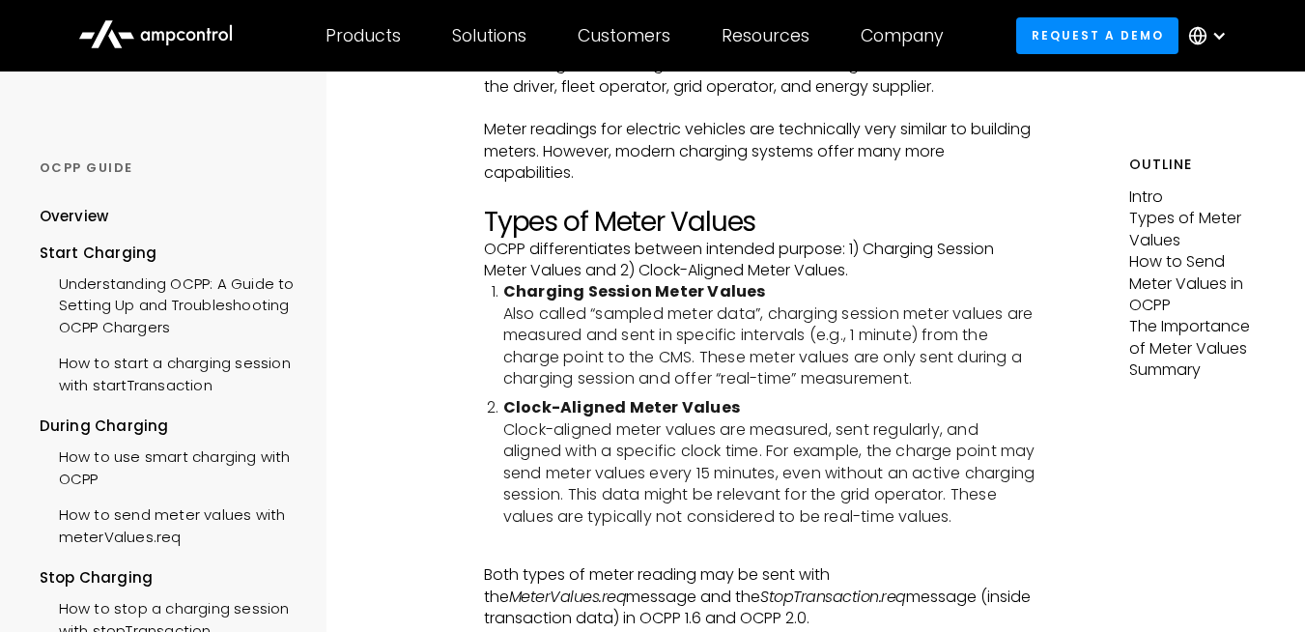
scroll to position [338, 0]
